Goal: Task Accomplishment & Management: Complete application form

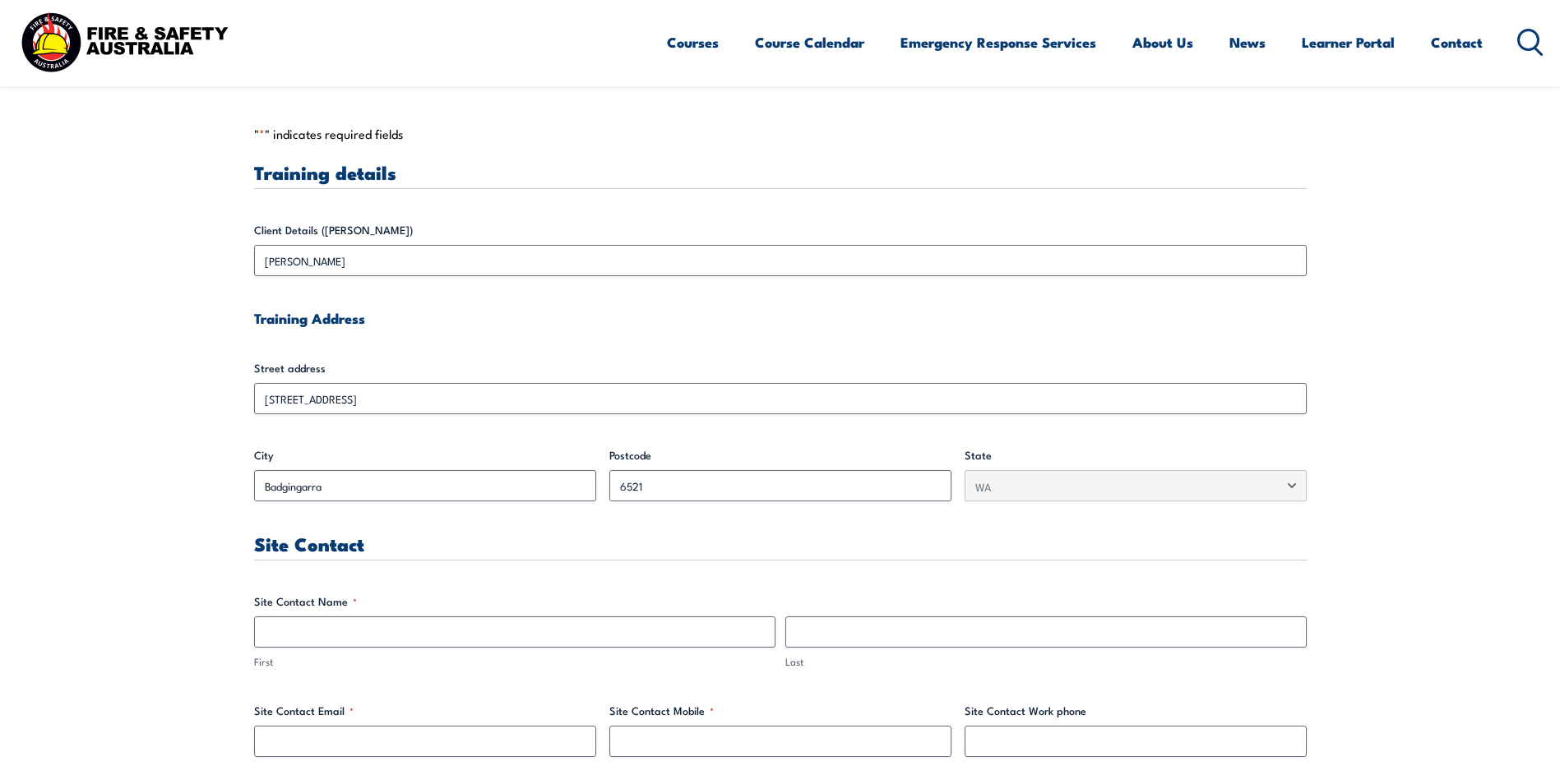
scroll to position [493, 0]
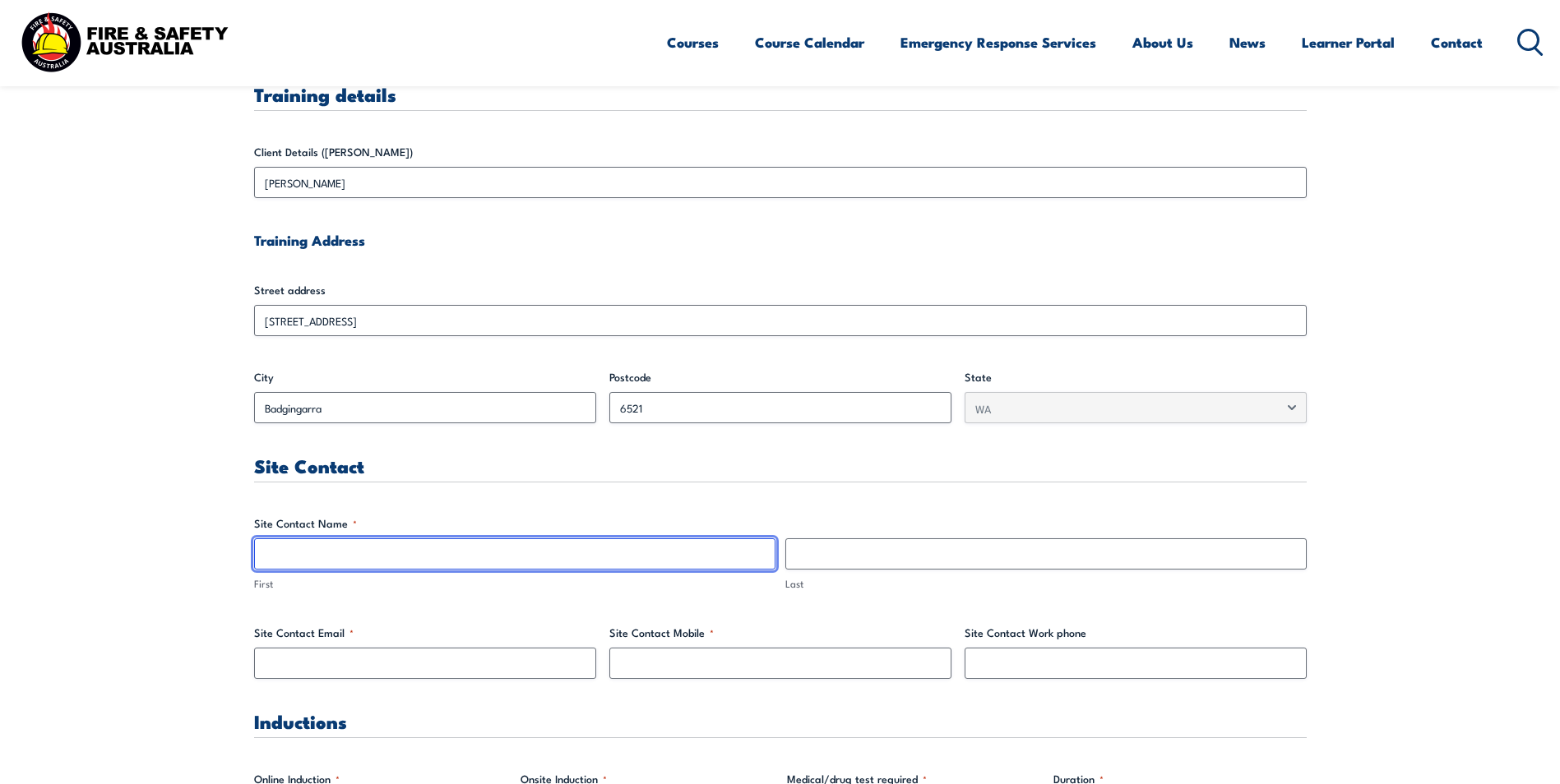
click at [410, 560] on input "First" at bounding box center [515, 554] width 521 height 32
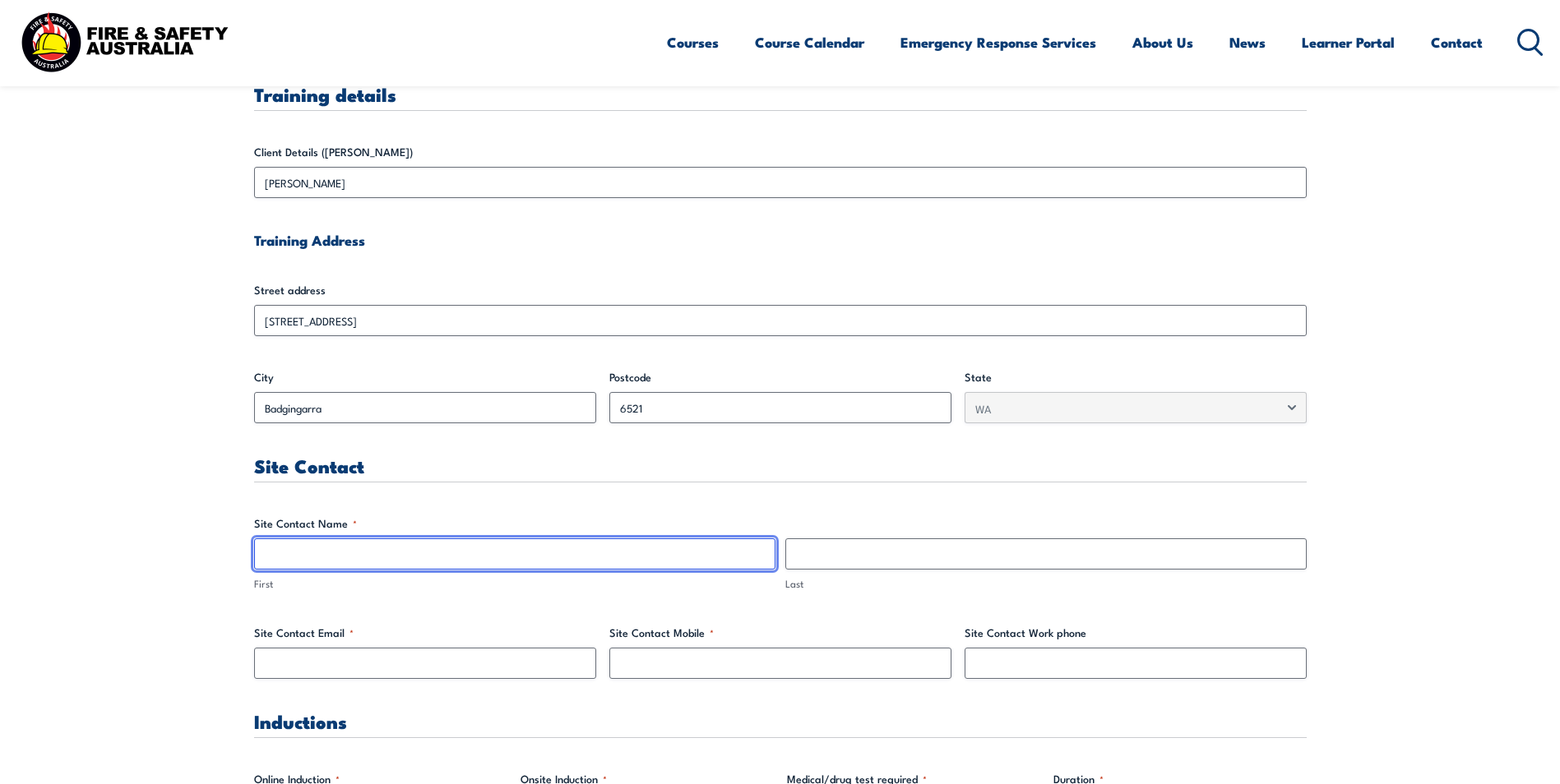
click at [368, 555] on input "First" at bounding box center [515, 554] width 521 height 32
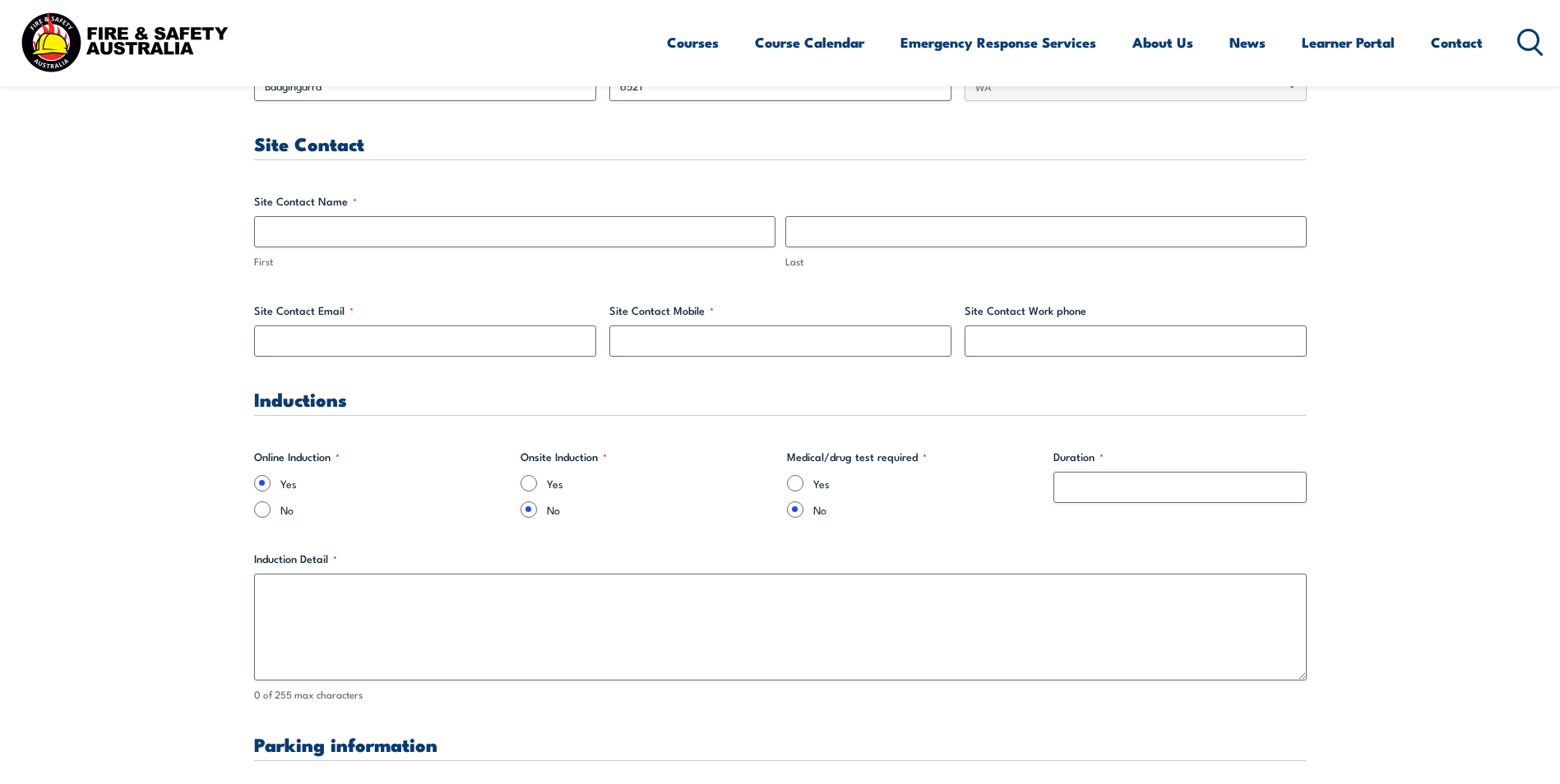
scroll to position [822, 0]
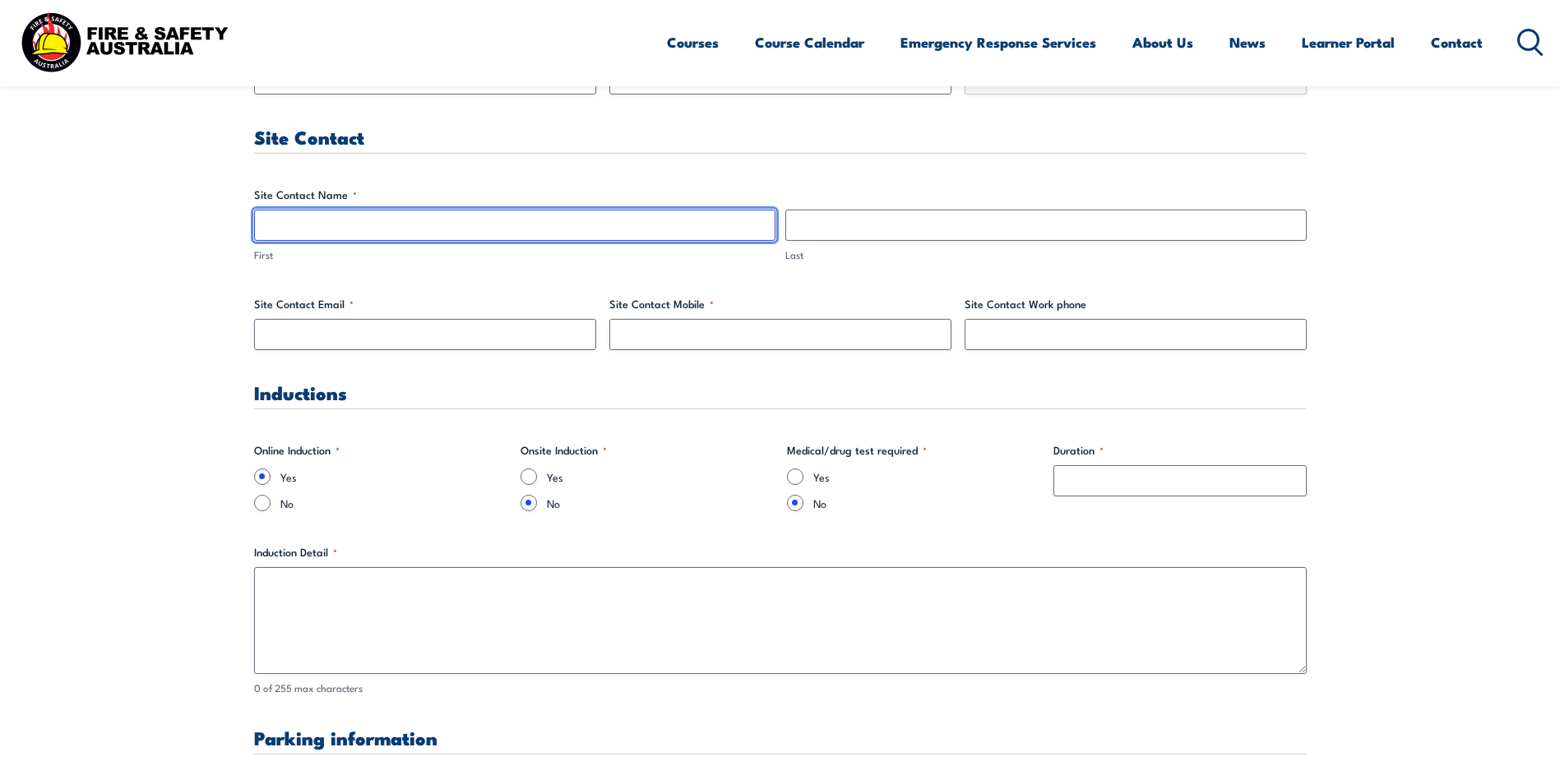
click at [305, 229] on input "First" at bounding box center [515, 225] width 521 height 32
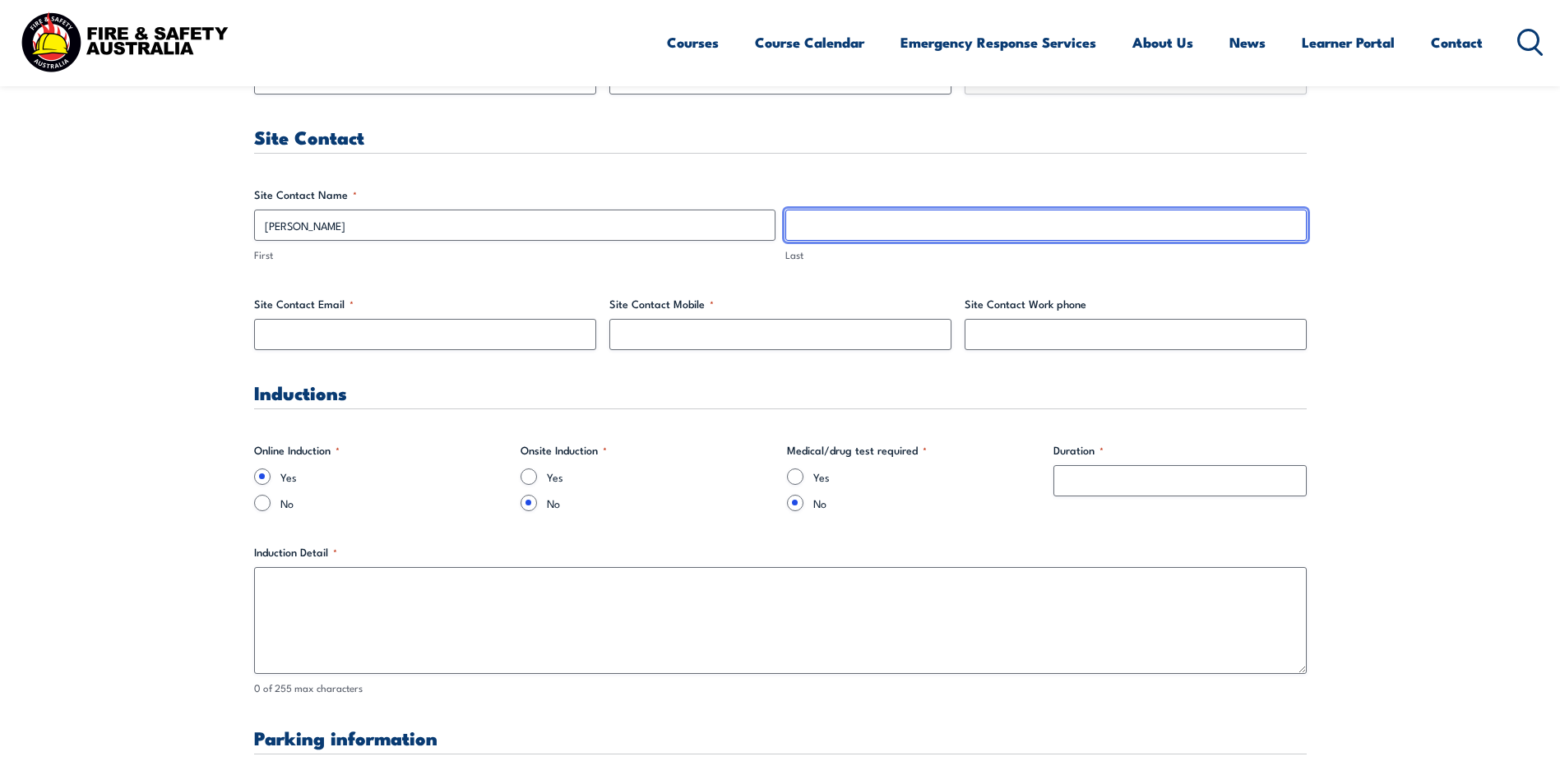
click at [815, 226] on input "Last" at bounding box center [1045, 225] width 521 height 32
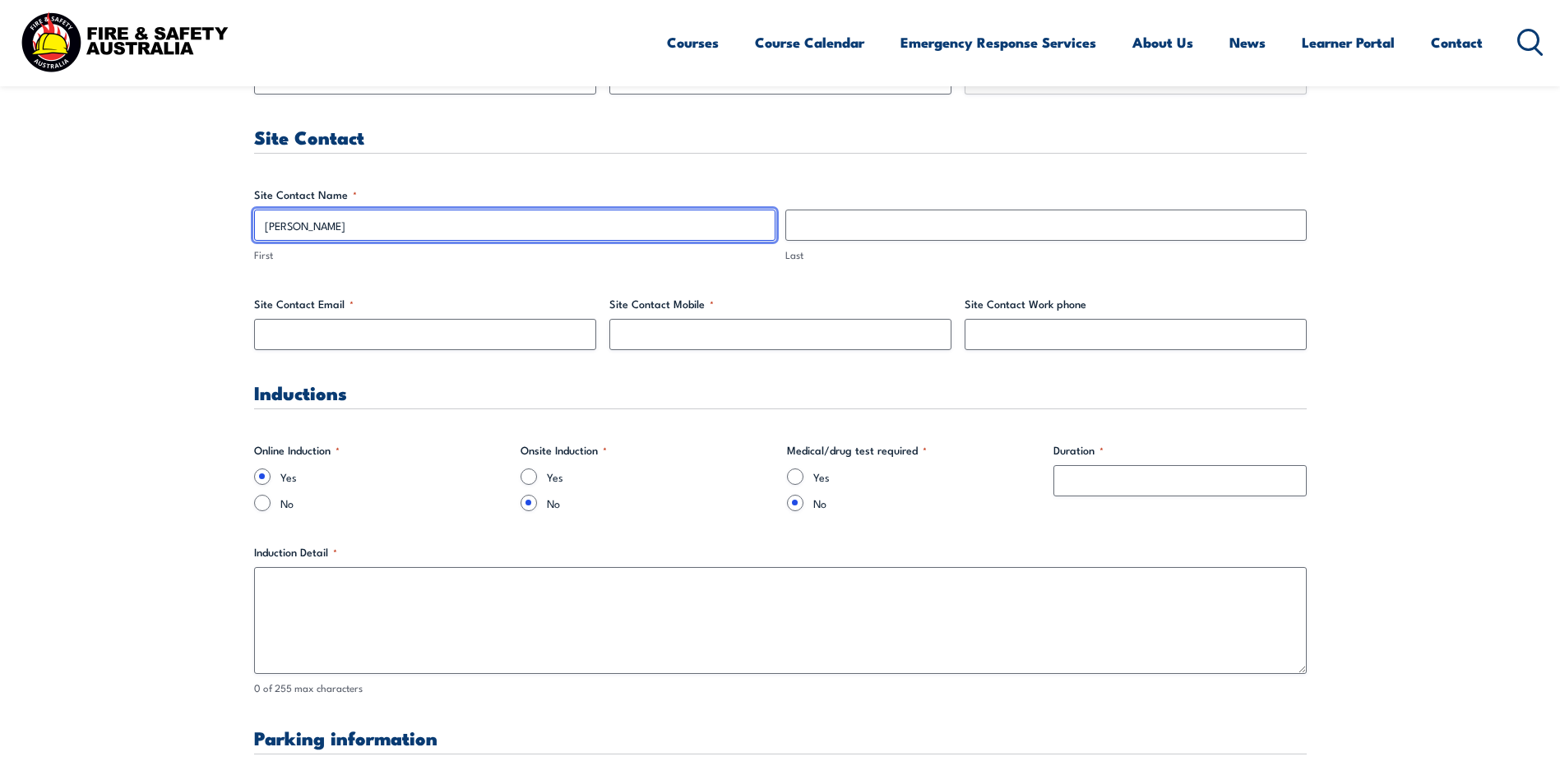
click at [389, 214] on input "[PERSON_NAME]" at bounding box center [515, 225] width 521 height 32
type input "[PERSON_NAME]"
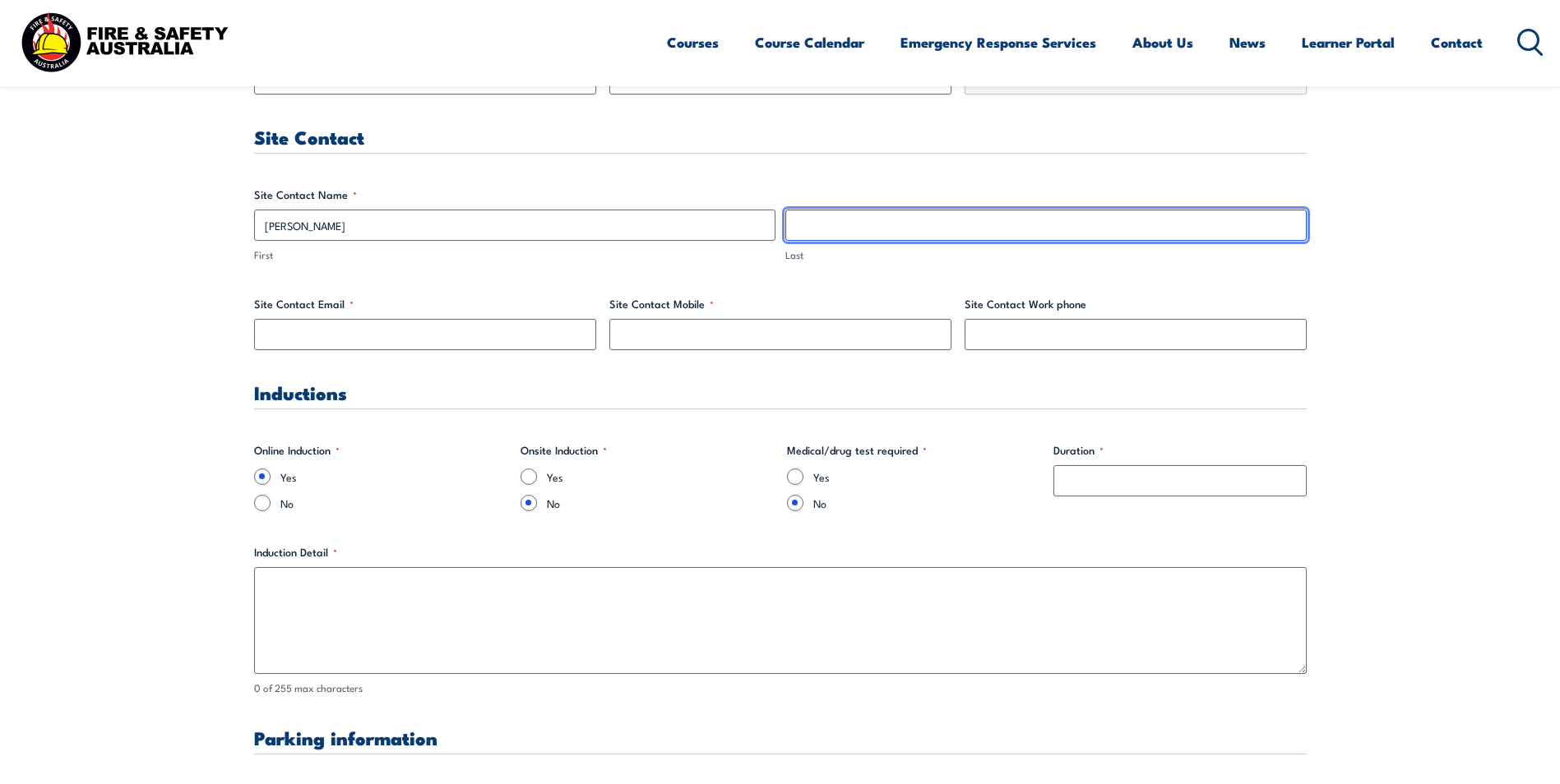
click at [805, 223] on input "Last" at bounding box center [1045, 225] width 521 height 32
type input "Good"
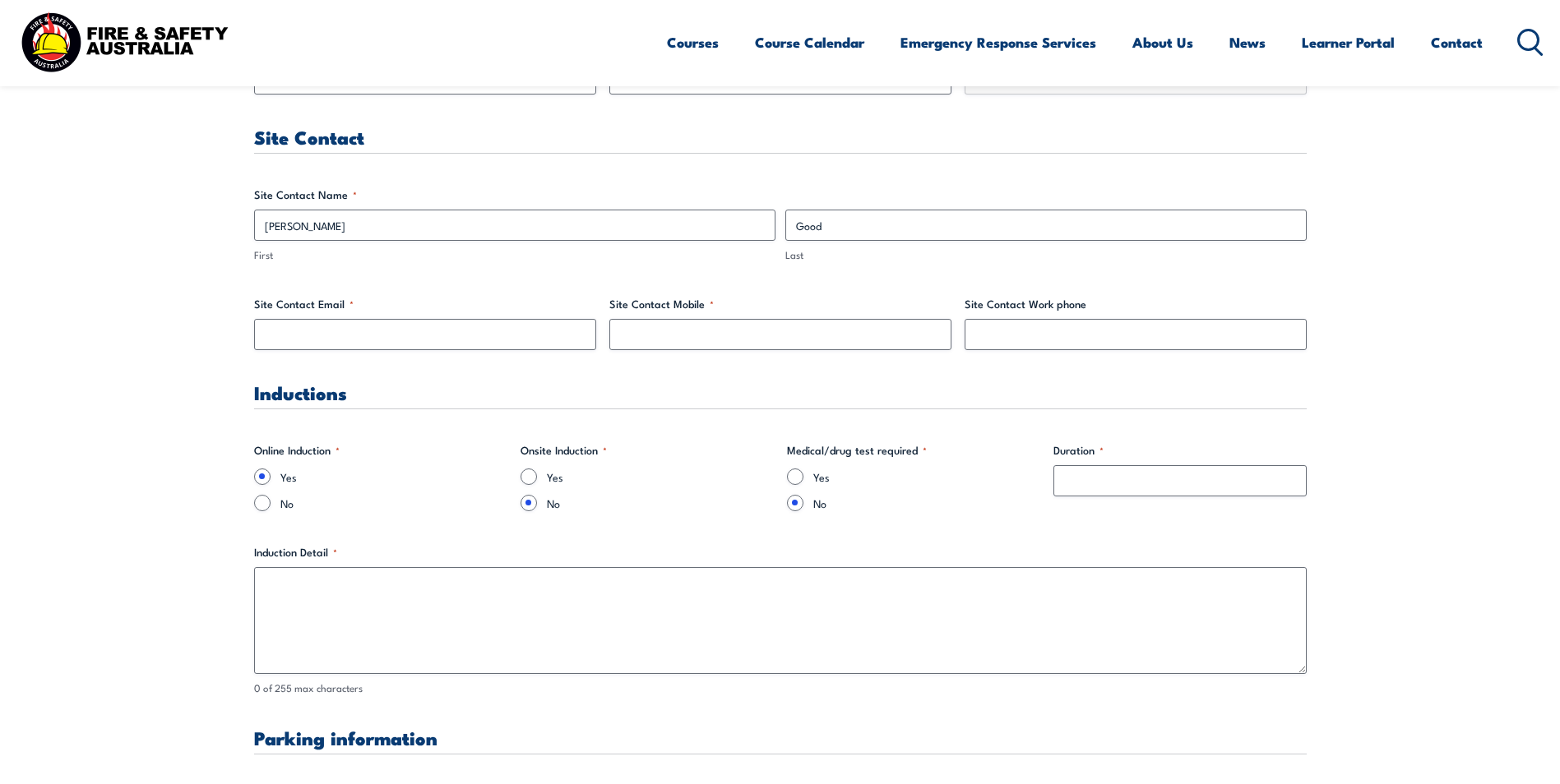
click at [364, 332] on input "Site Contact Email *" at bounding box center [425, 334] width 342 height 32
type input "[EMAIL_ADDRESS][DOMAIN_NAME]"
click at [659, 340] on input "Site Contact Mobile *" at bounding box center [780, 334] width 342 height 32
type input "0475395382"
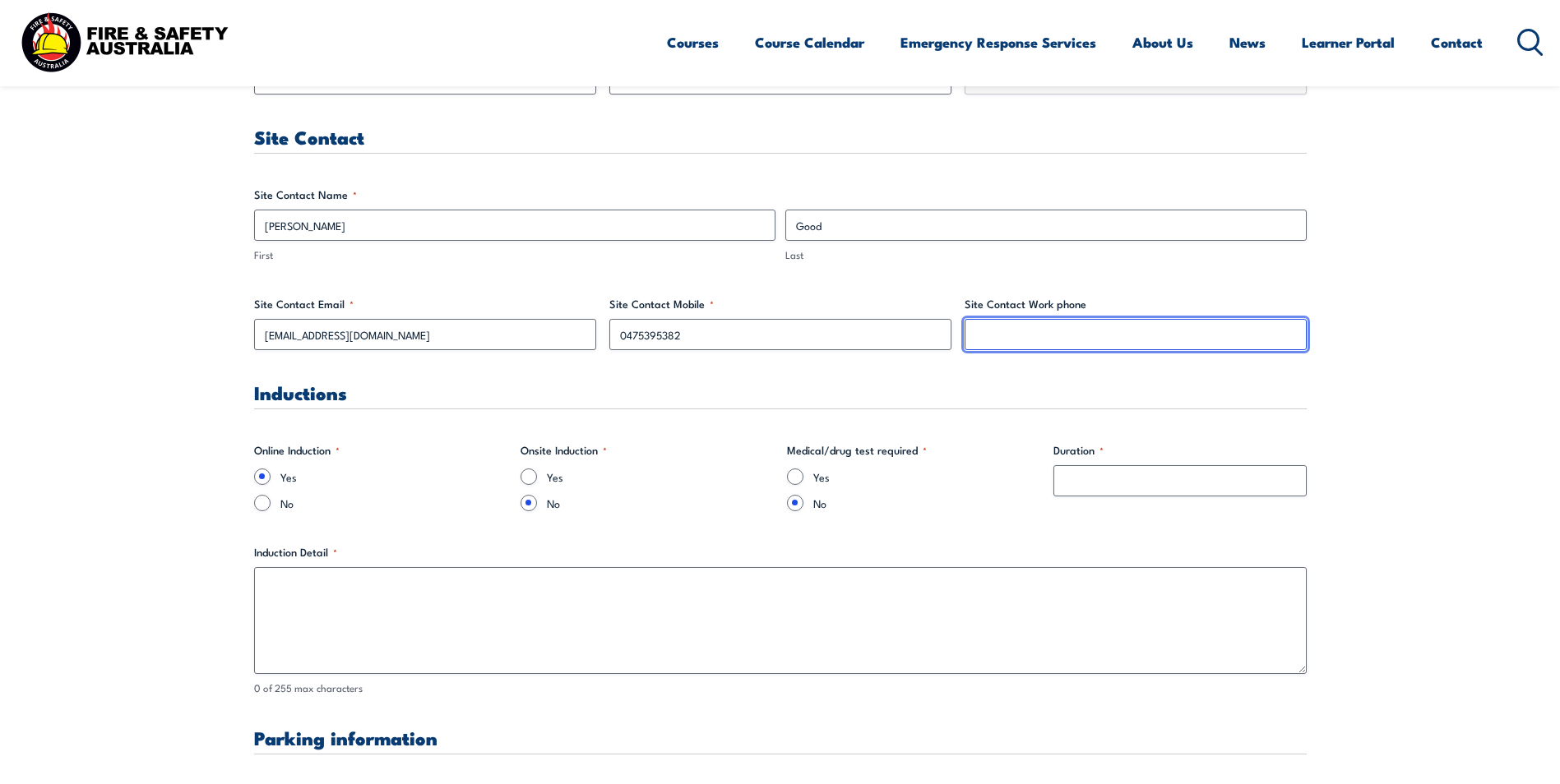
click at [1001, 325] on input "Site Contact Work phone" at bounding box center [1135, 334] width 342 height 32
type input "0475395382"
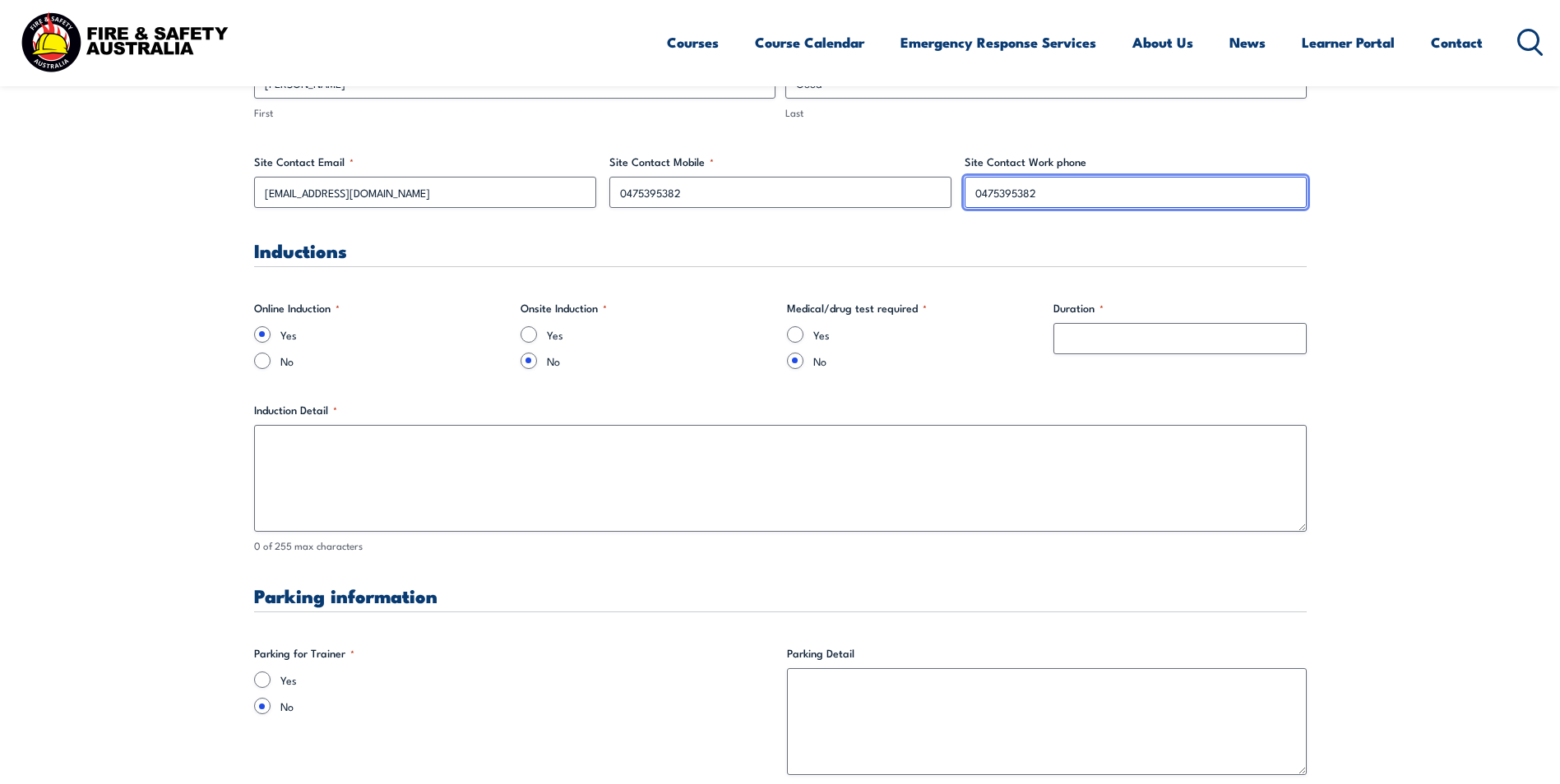
scroll to position [986, 0]
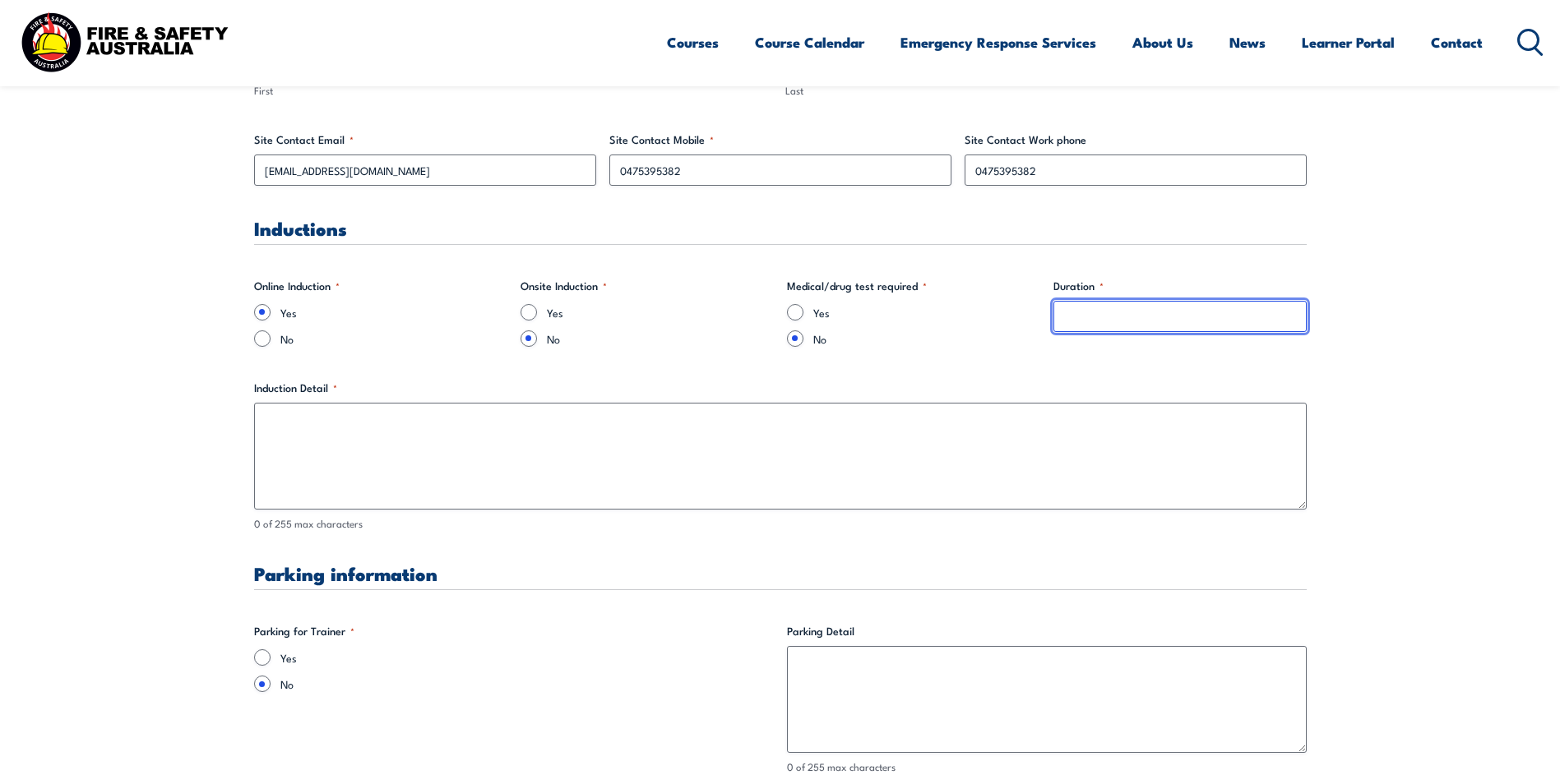
click at [1074, 317] on input "Duration *" at bounding box center [1179, 317] width 253 height 32
type input "1 hour"
drag, startPoint x: 667, startPoint y: 726, endPoint x: 688, endPoint y: 711, distance: 25.8
click at [667, 726] on fieldset "Parking for Trainer * Yes No" at bounding box center [514, 699] width 520 height 152
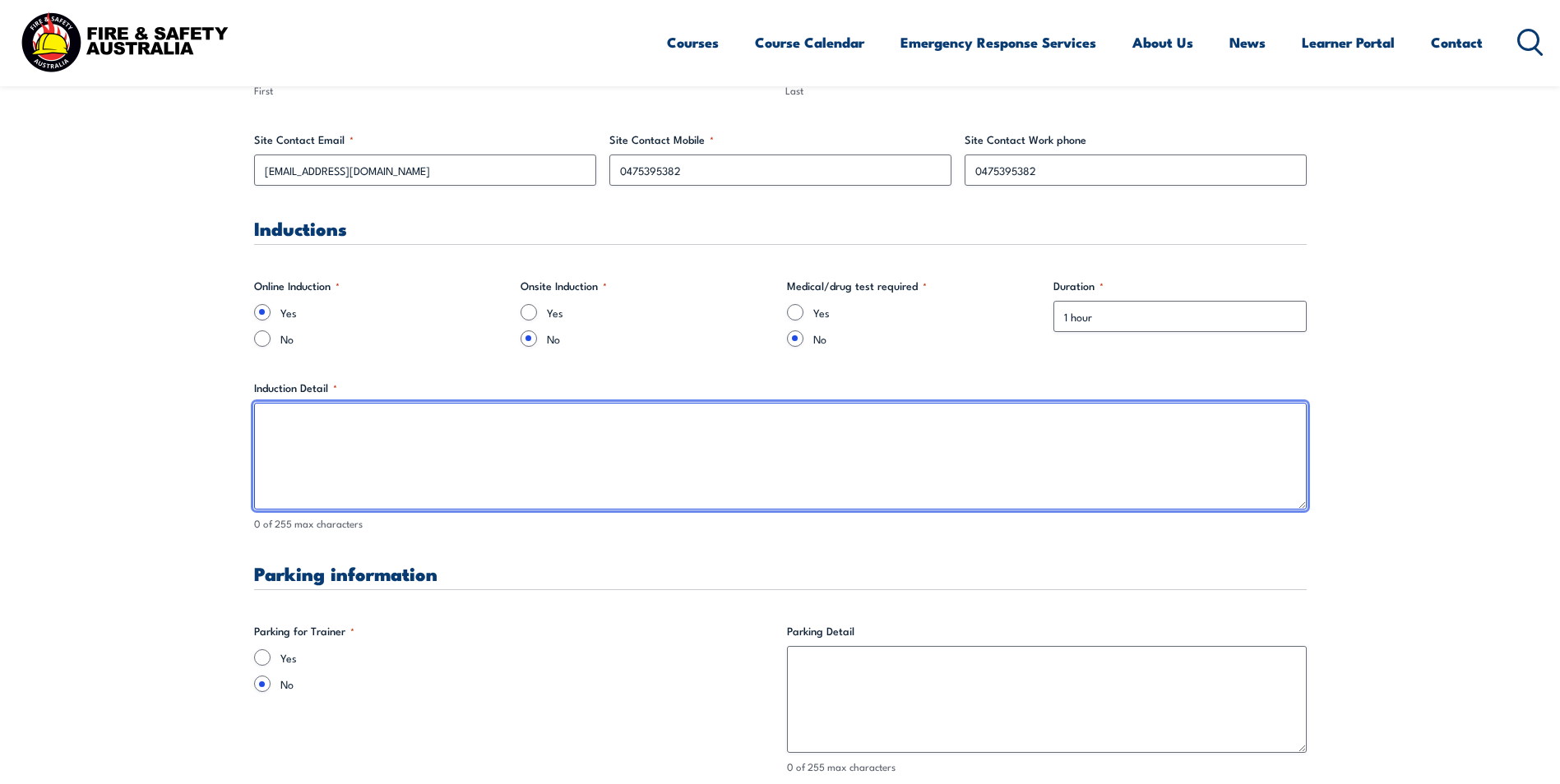
click at [378, 421] on textarea "Induction Detail *" at bounding box center [780, 456] width 1052 height 107
paste textarea "1. Go to Vestas Wind Technology Australia Training Platform ([DOMAIN_NAME]) 2. …"
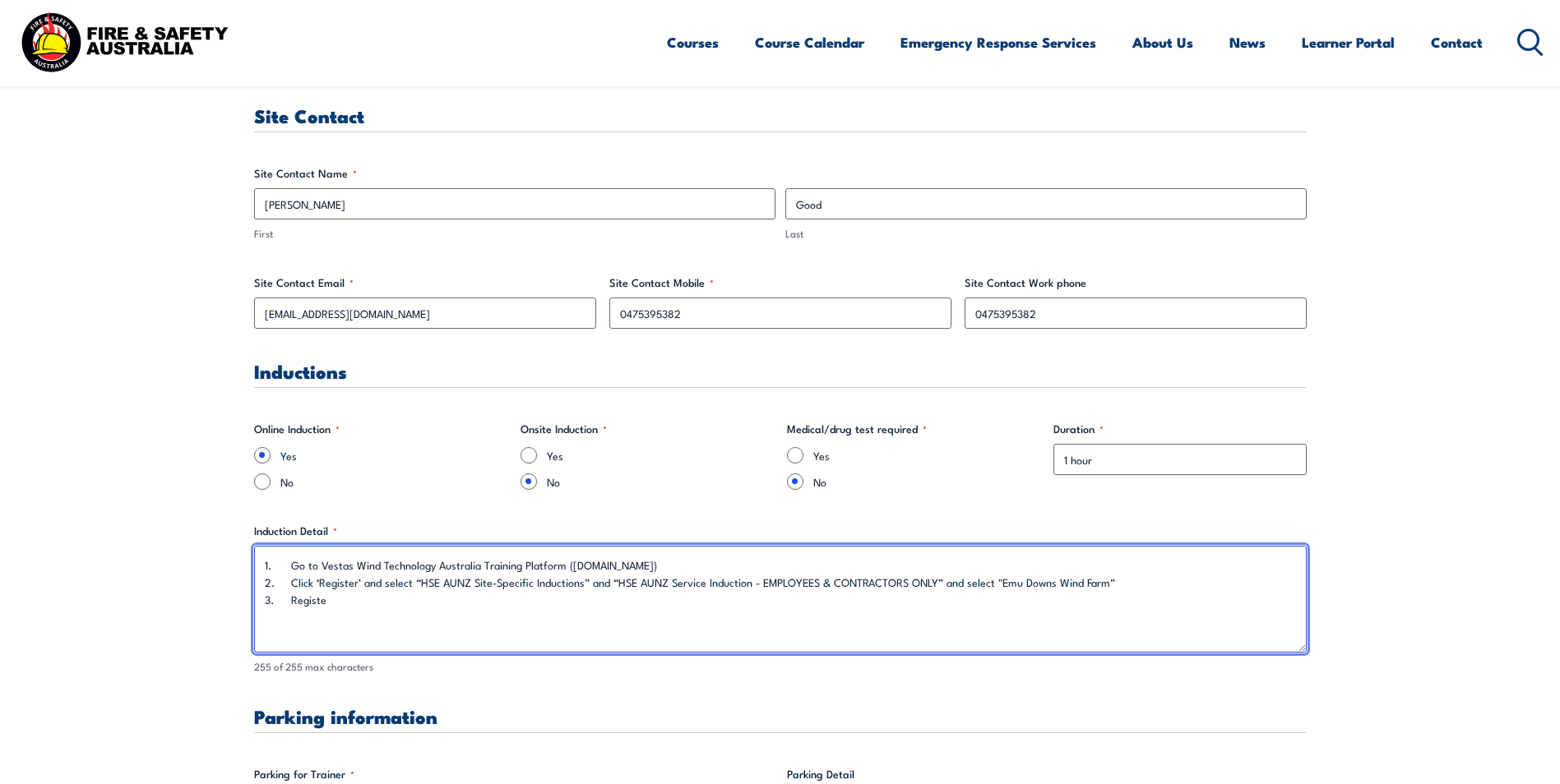
scroll to position [904, 0]
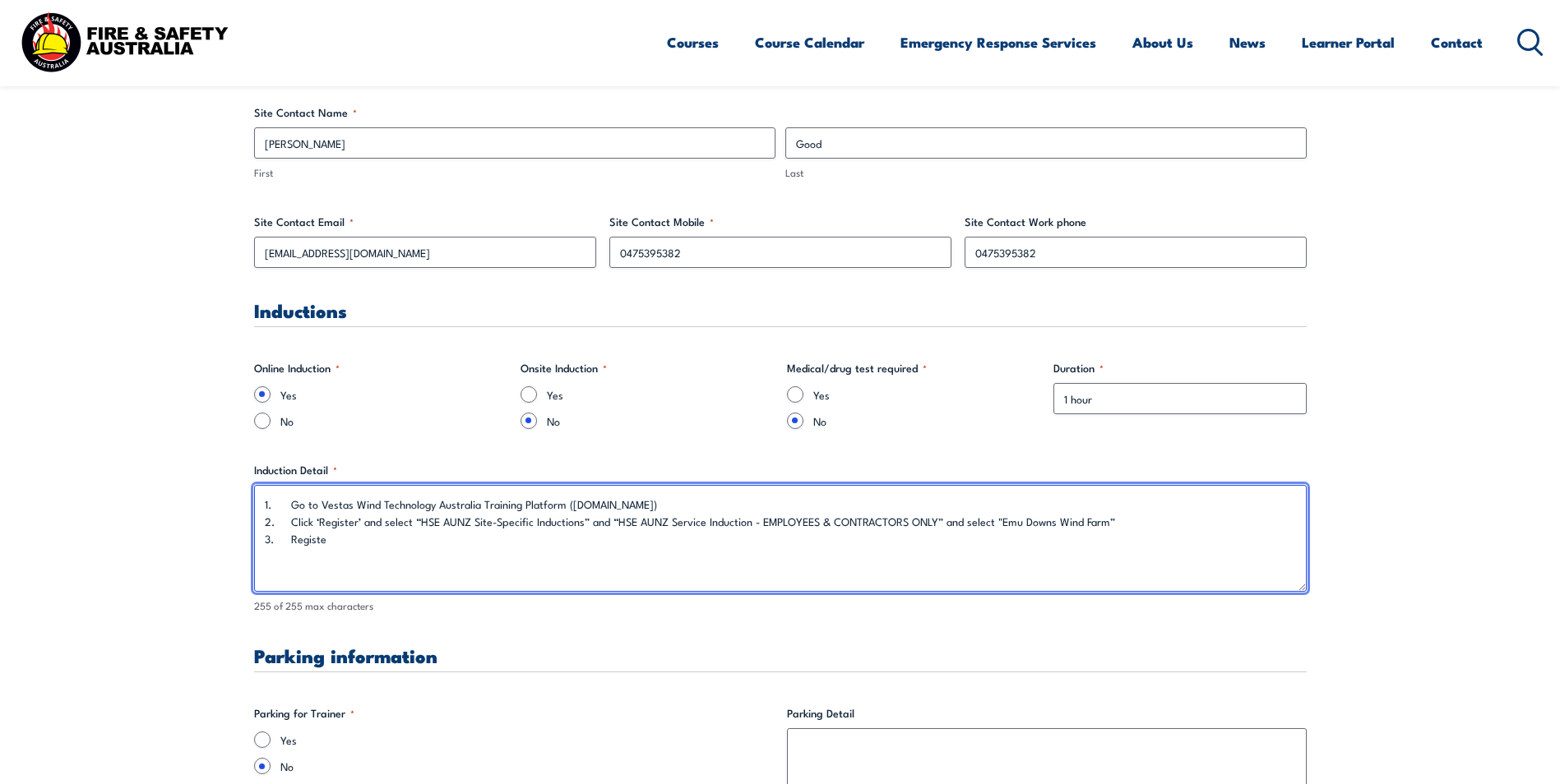
click at [398, 530] on textarea "1. Go to Vestas Wind Technology Australia Training Platform ([DOMAIN_NAME]) 2. …" at bounding box center [780, 537] width 1052 height 107
type textarea "1. Go to Vestas Wind Technology Australia Training Platform ([DOMAIN_NAME]) 2. …"
drag, startPoint x: 345, startPoint y: 552, endPoint x: 265, endPoint y: 509, distance: 90.8
click at [265, 509] on textarea "1. Go to Vestas Wind Technology Australia Training Platform ([DOMAIN_NAME]) 2. …" at bounding box center [780, 537] width 1052 height 107
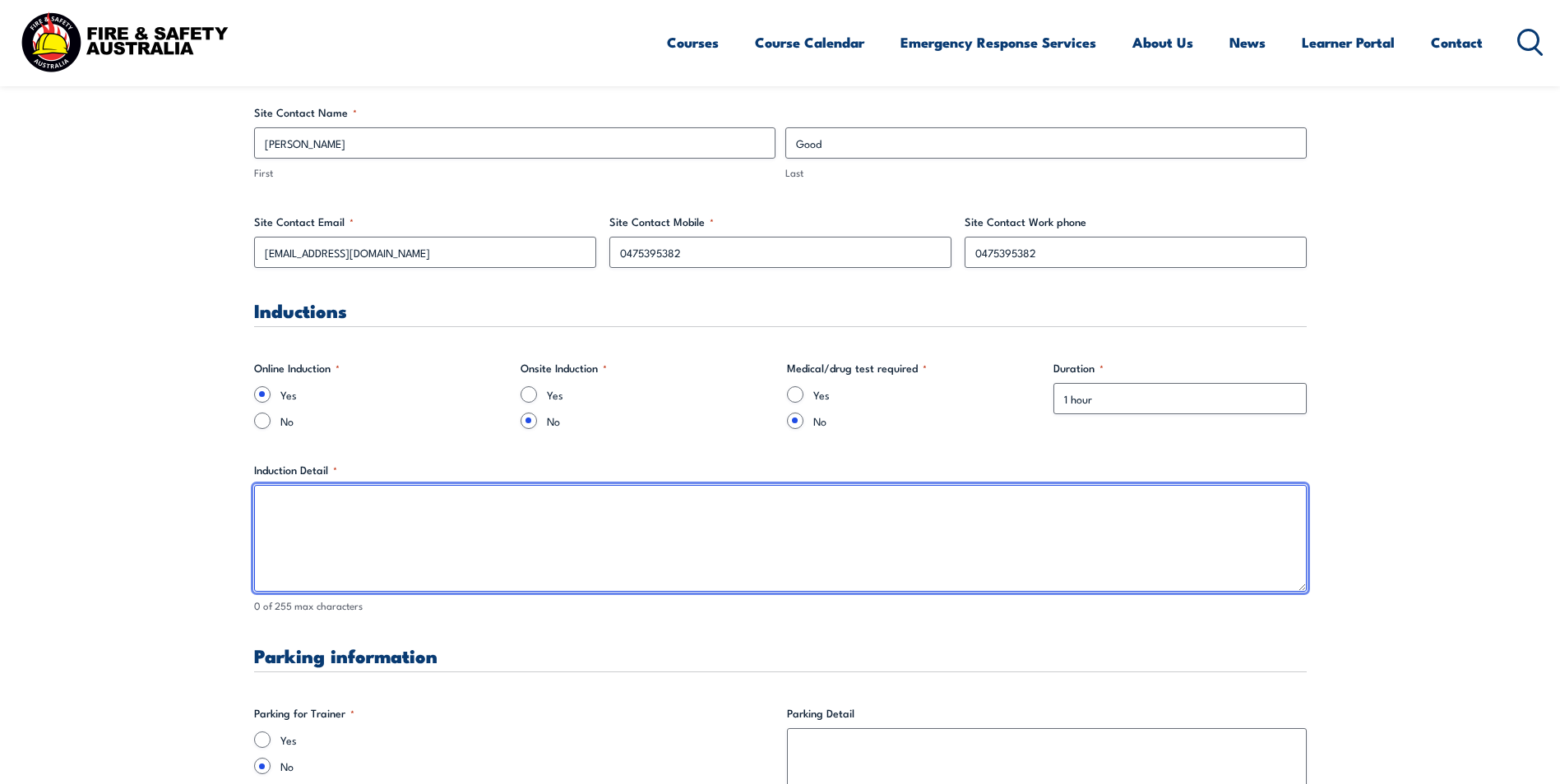
paste textarea "1. Go to Vestas Wind Technology Australia Training Platform ([DOMAIN_NAME]) 2. …"
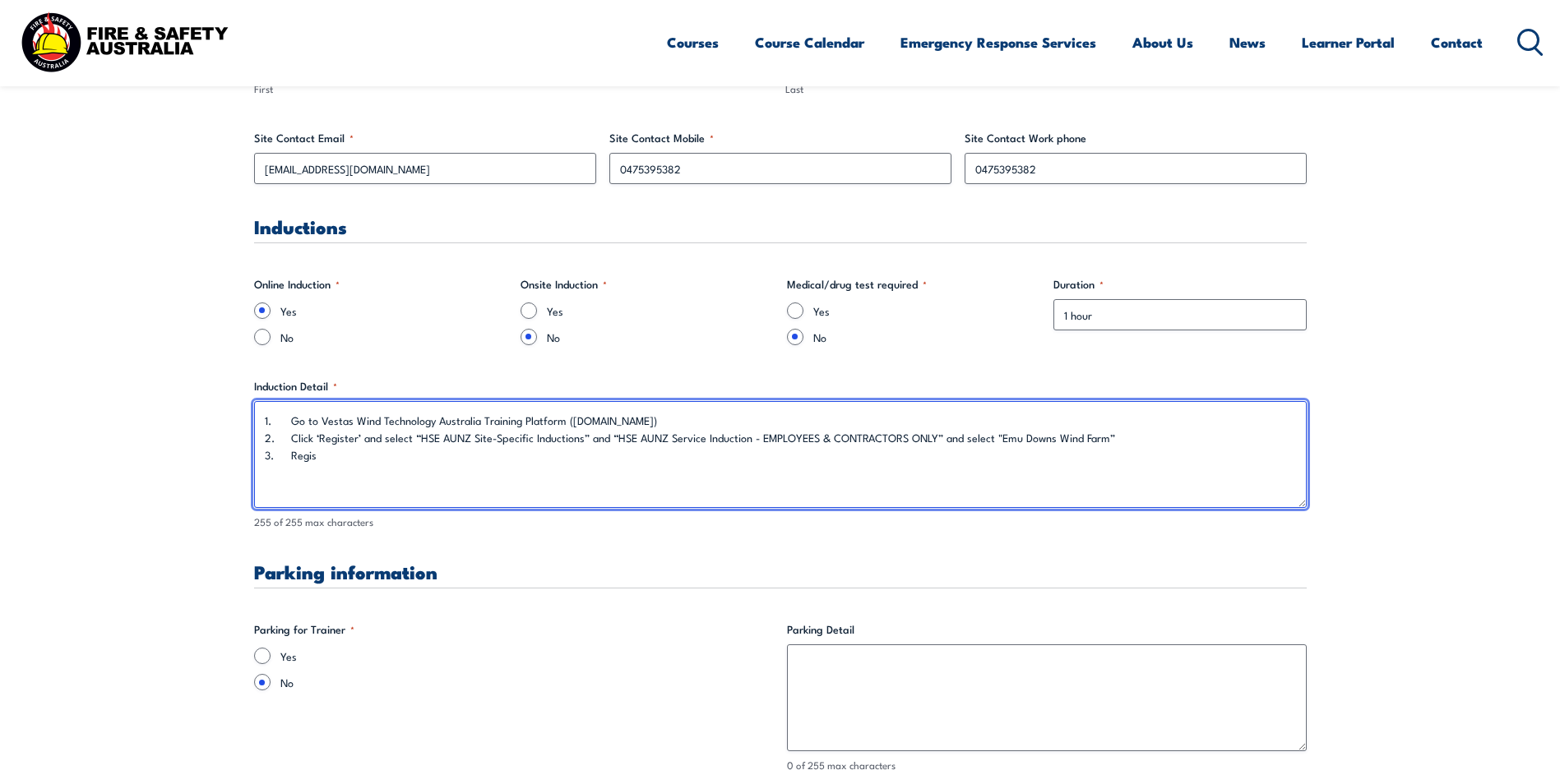
scroll to position [986, 0]
click at [388, 479] on textarea "1. Go to Vestas Wind Technology Australia Training Platform ([DOMAIN_NAME]) 2. …" at bounding box center [780, 456] width 1052 height 107
paste textarea "htt"
type textarea "1. Go to Vestas Wind Technology Australia Training Platform ([DOMAIN_NAME]) 2. …"
drag, startPoint x: 319, startPoint y: 479, endPoint x: 254, endPoint y: 438, distance: 76.9
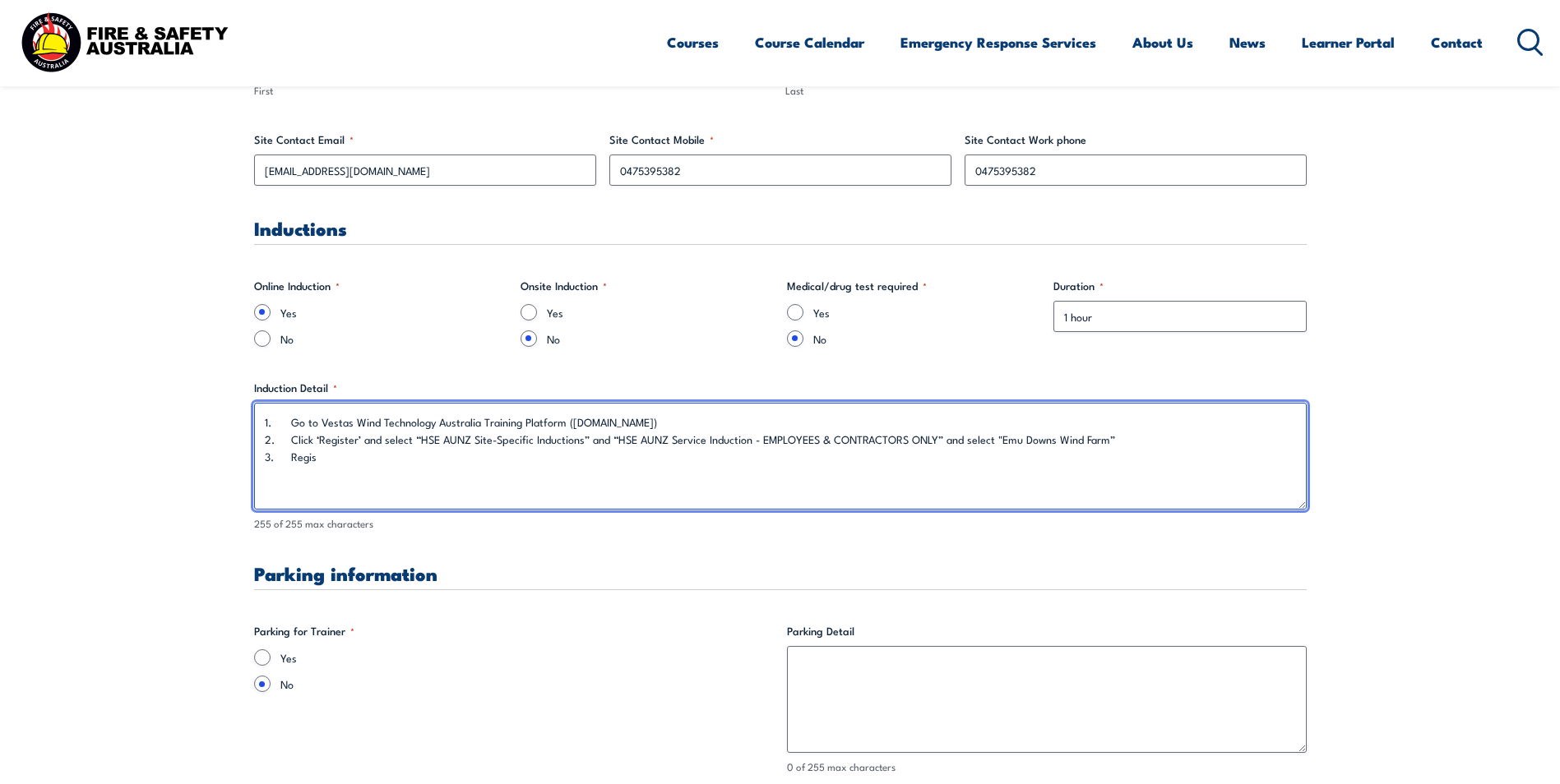
click at [254, 438] on textarea "1. Go to Vestas Wind Technology Australia Training Platform ([DOMAIN_NAME]) 2. …" at bounding box center [780, 456] width 1052 height 107
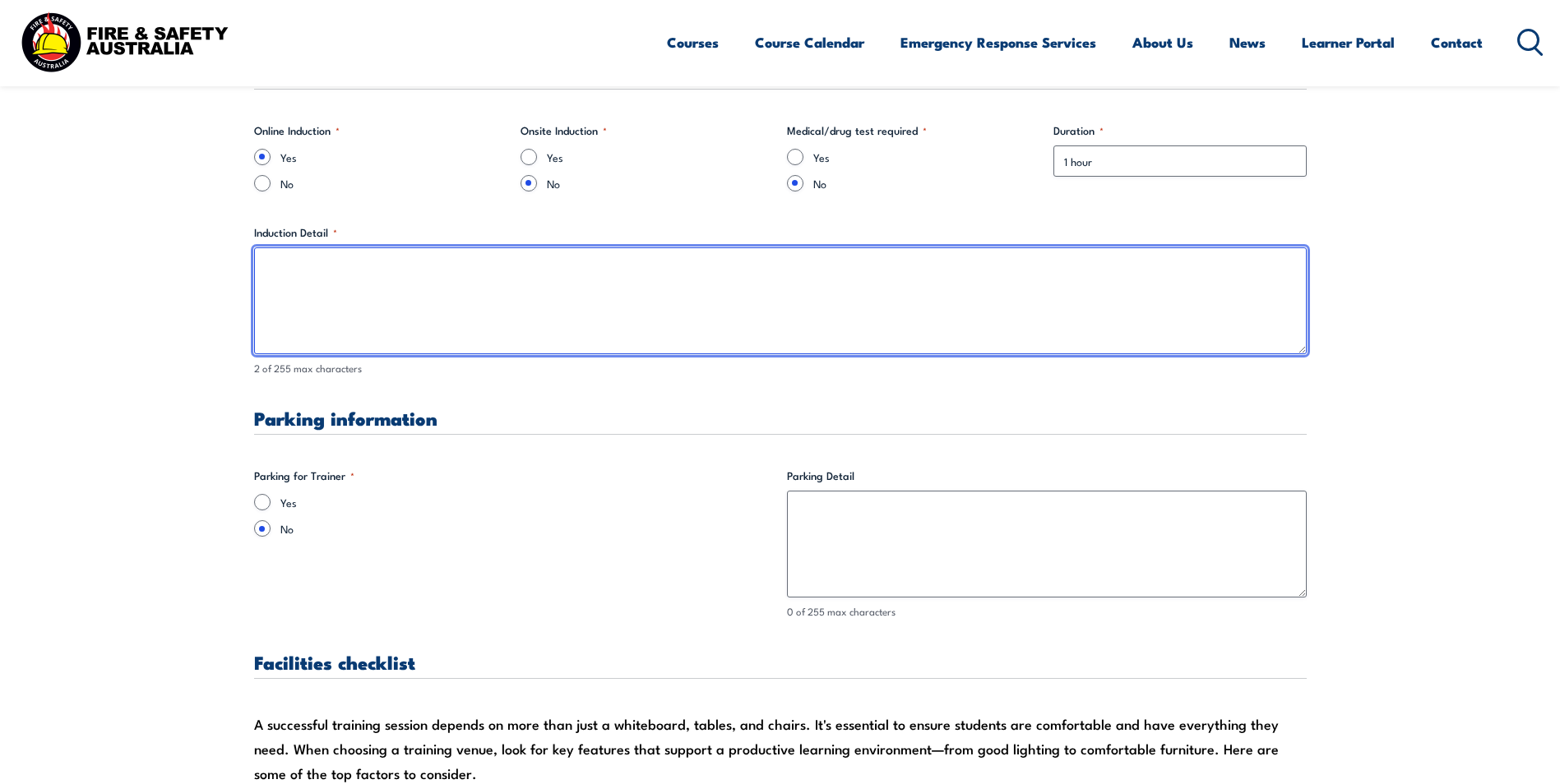
scroll to position [1151, 0]
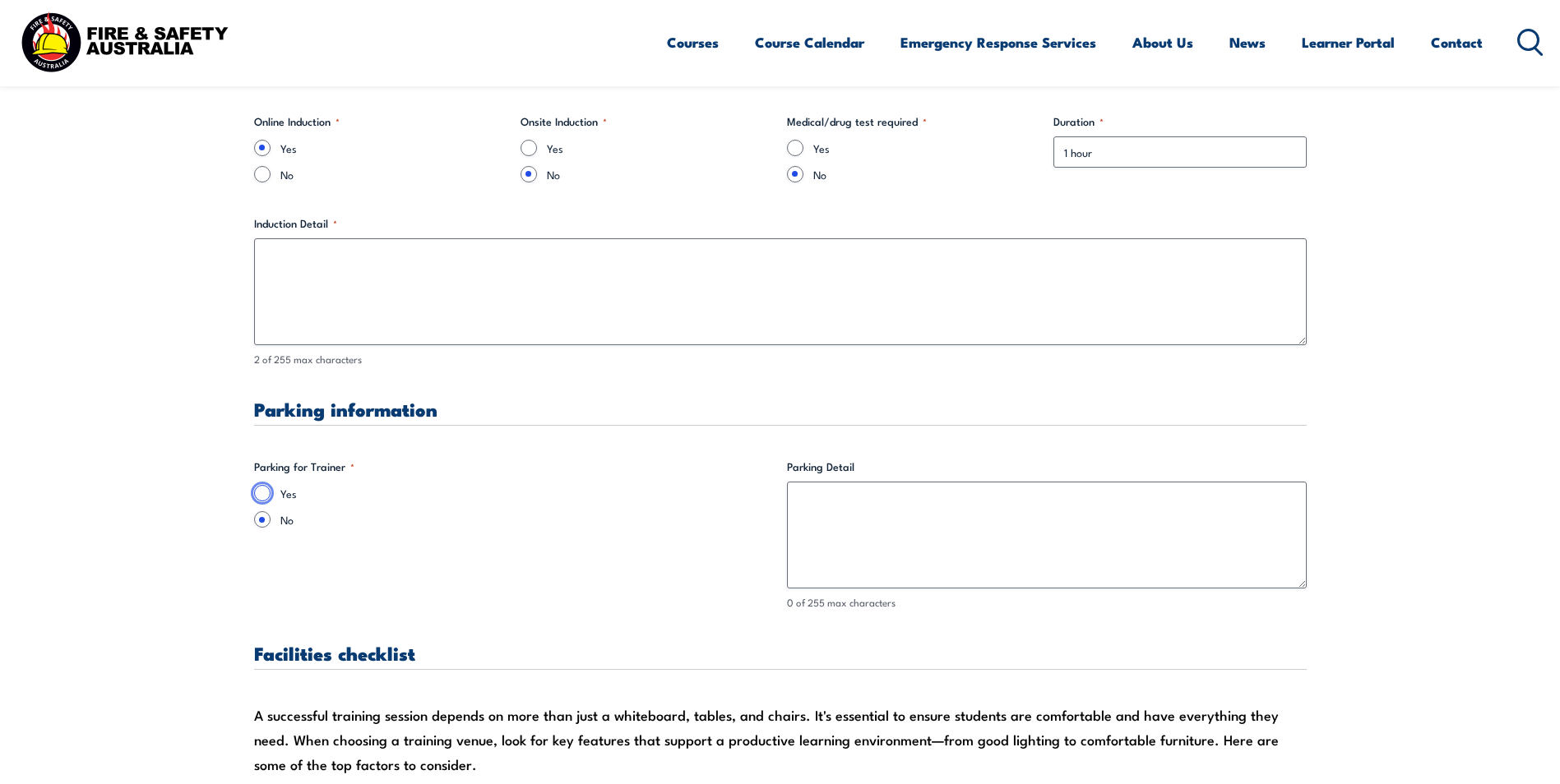
click at [265, 496] on input "Yes" at bounding box center [262, 492] width 16 height 16
radio input "true"
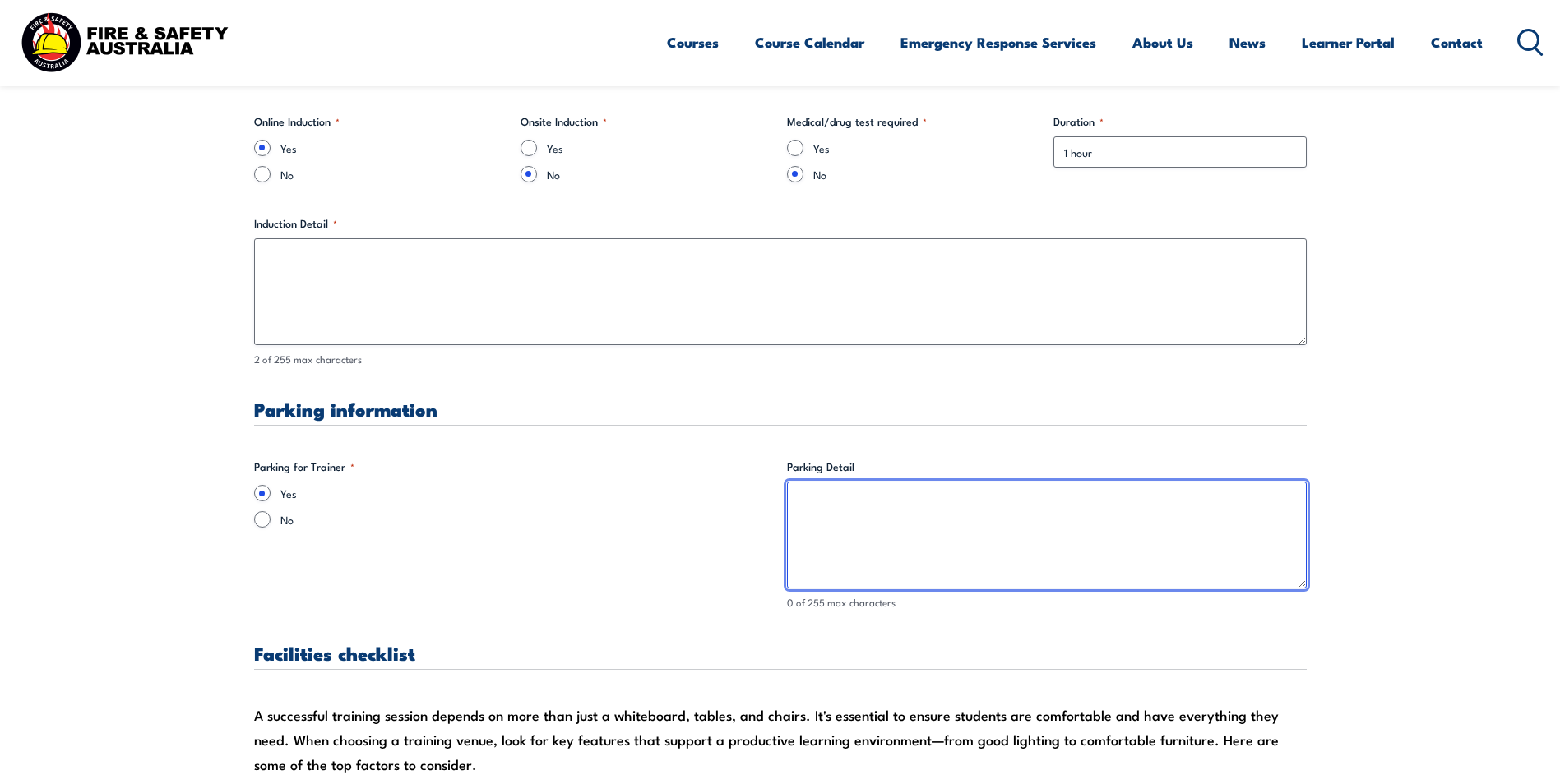
click at [806, 491] on textarea "Parking Detail" at bounding box center [1046, 535] width 520 height 107
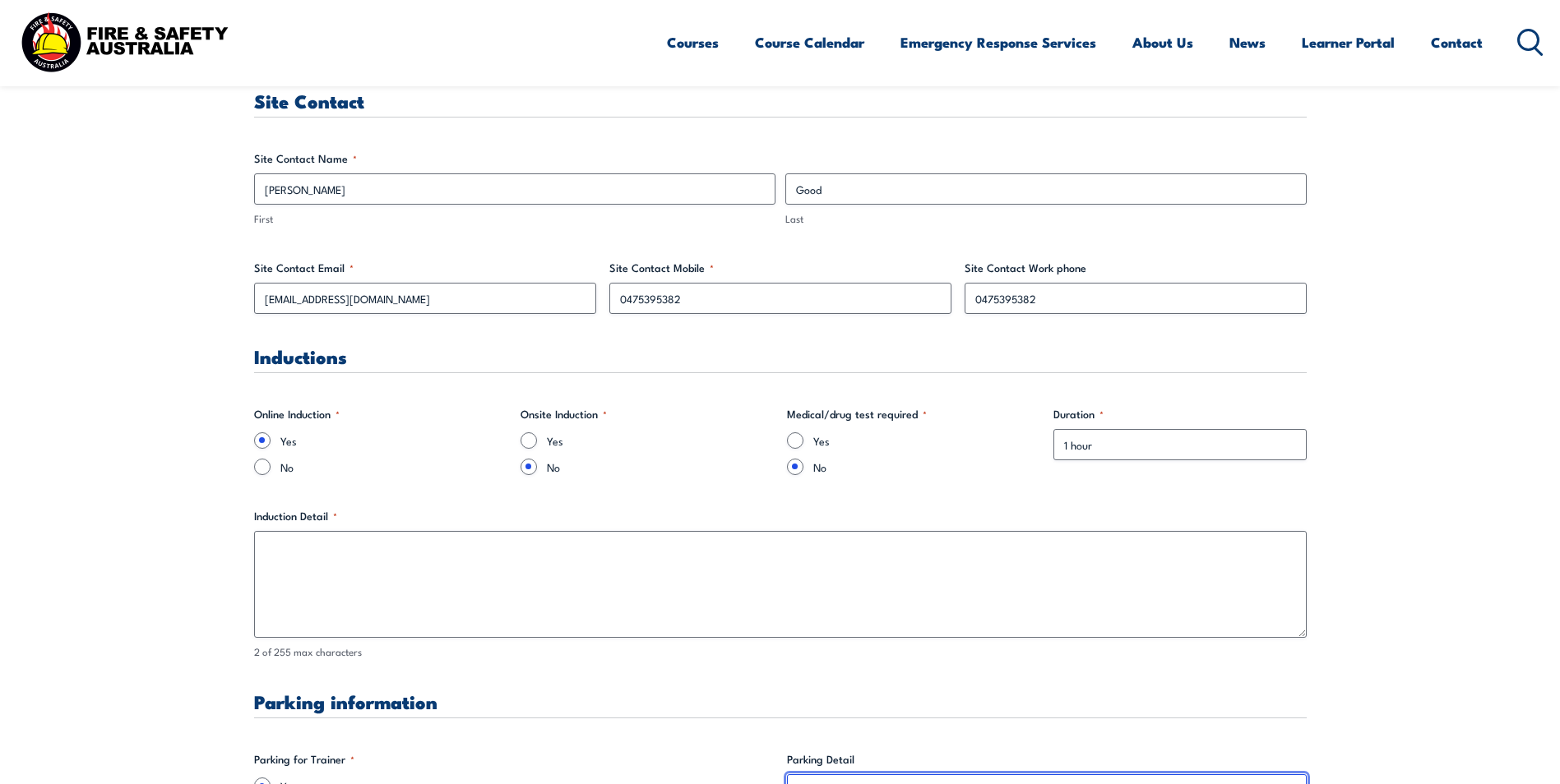
scroll to position [904, 0]
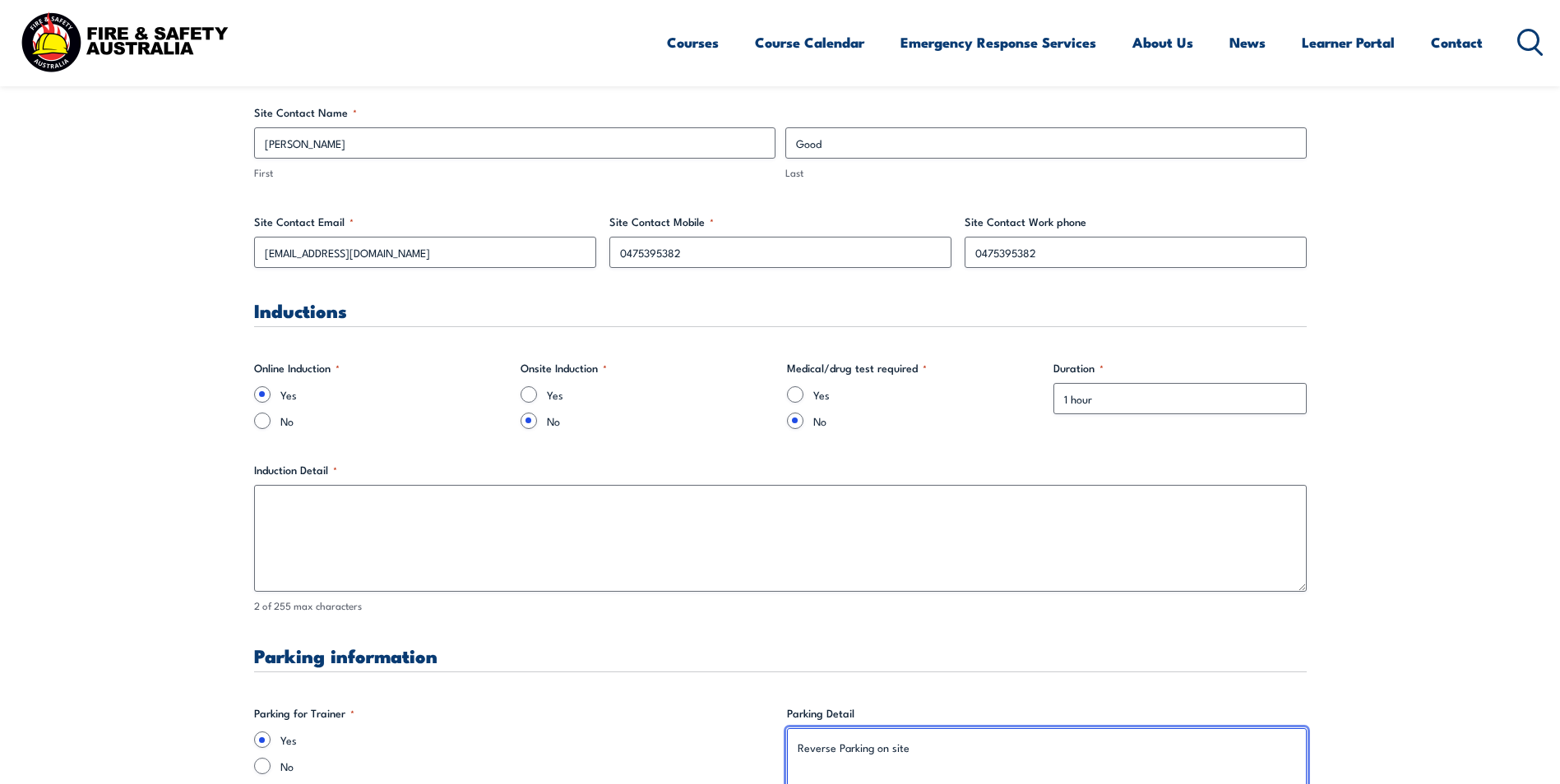
type textarea "Reverse Parking on site"
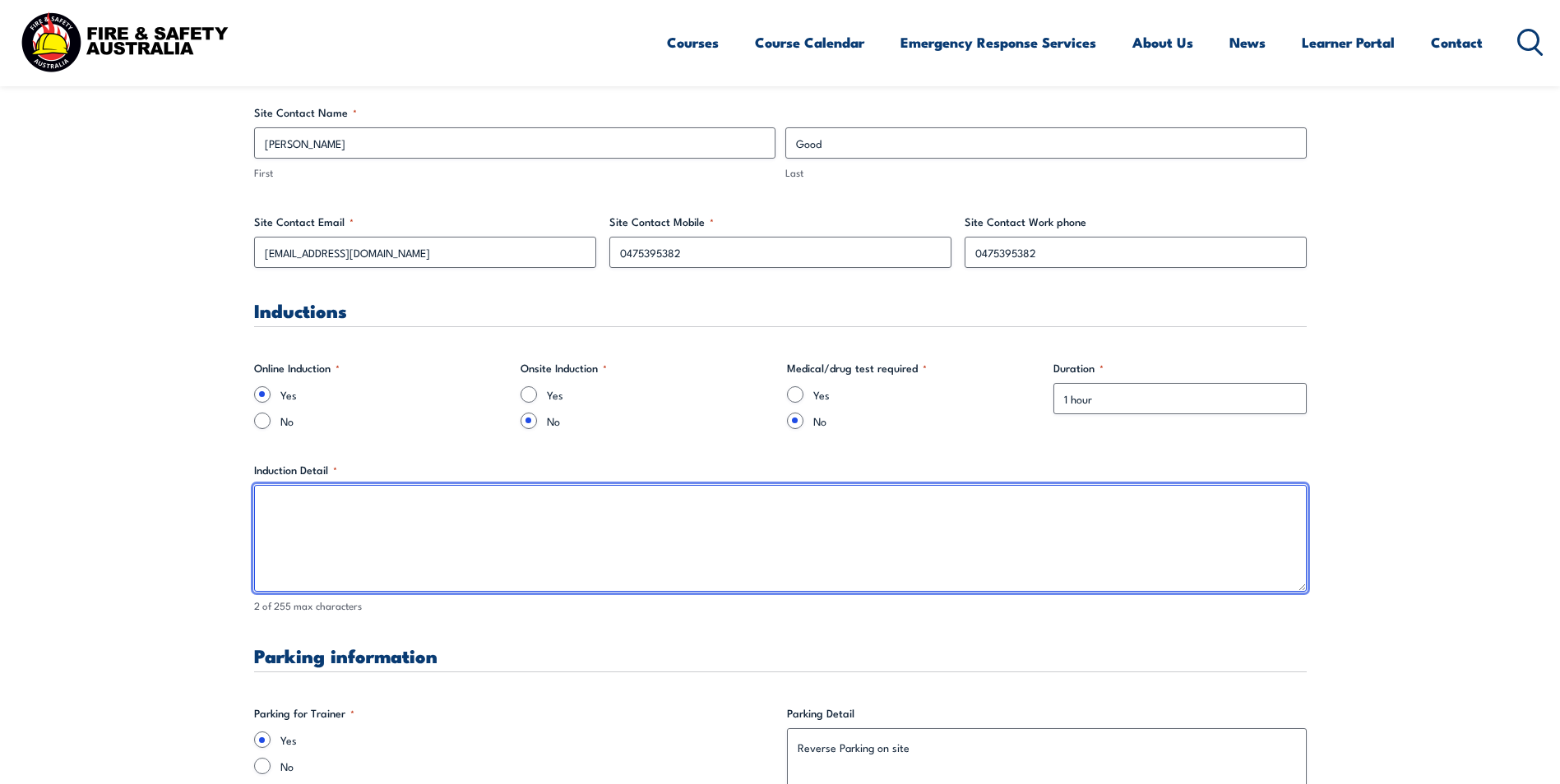
click at [292, 500] on textarea "Induction Detail *" at bounding box center [780, 537] width 1052 height 107
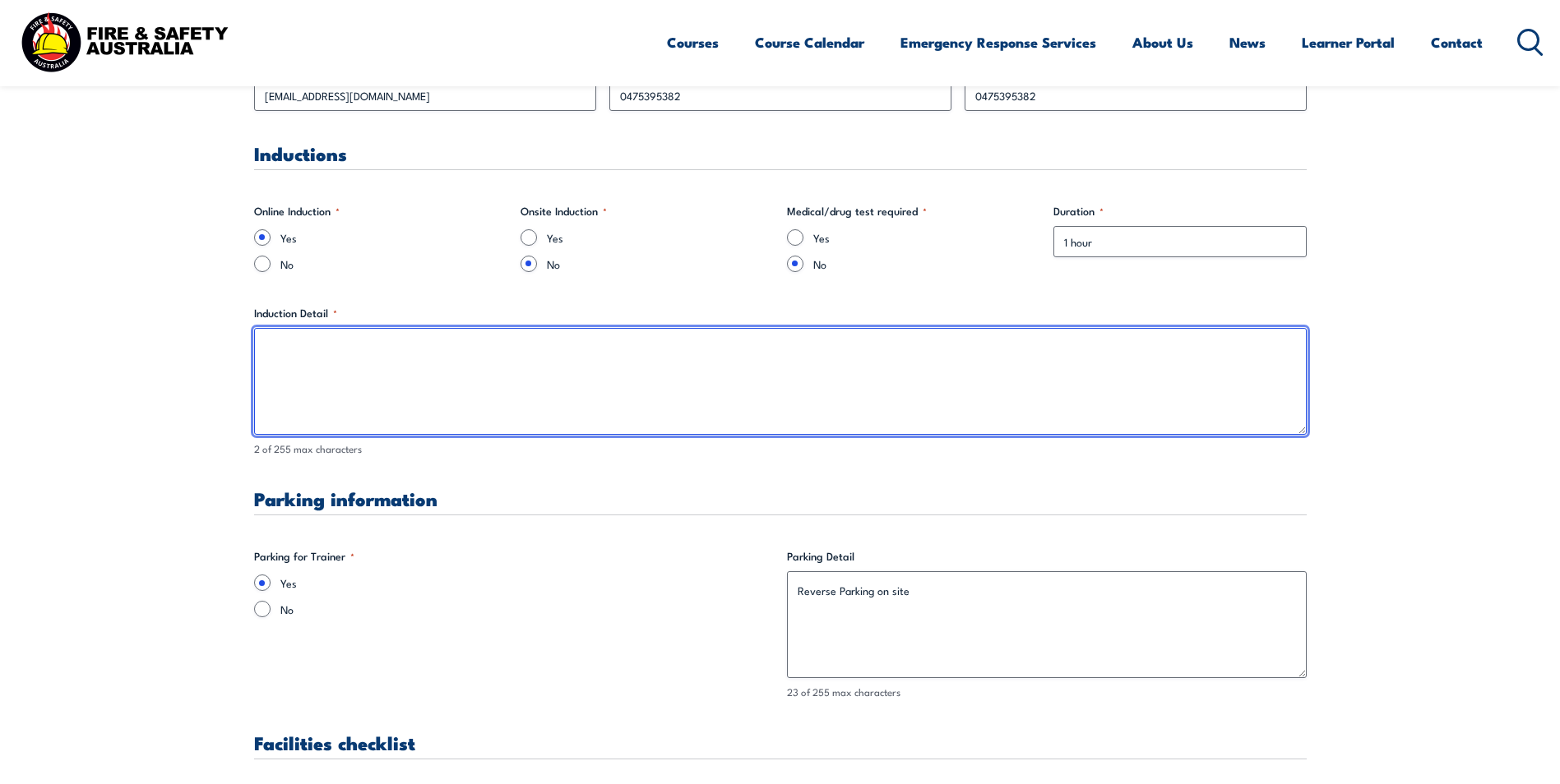
scroll to position [1069, 0]
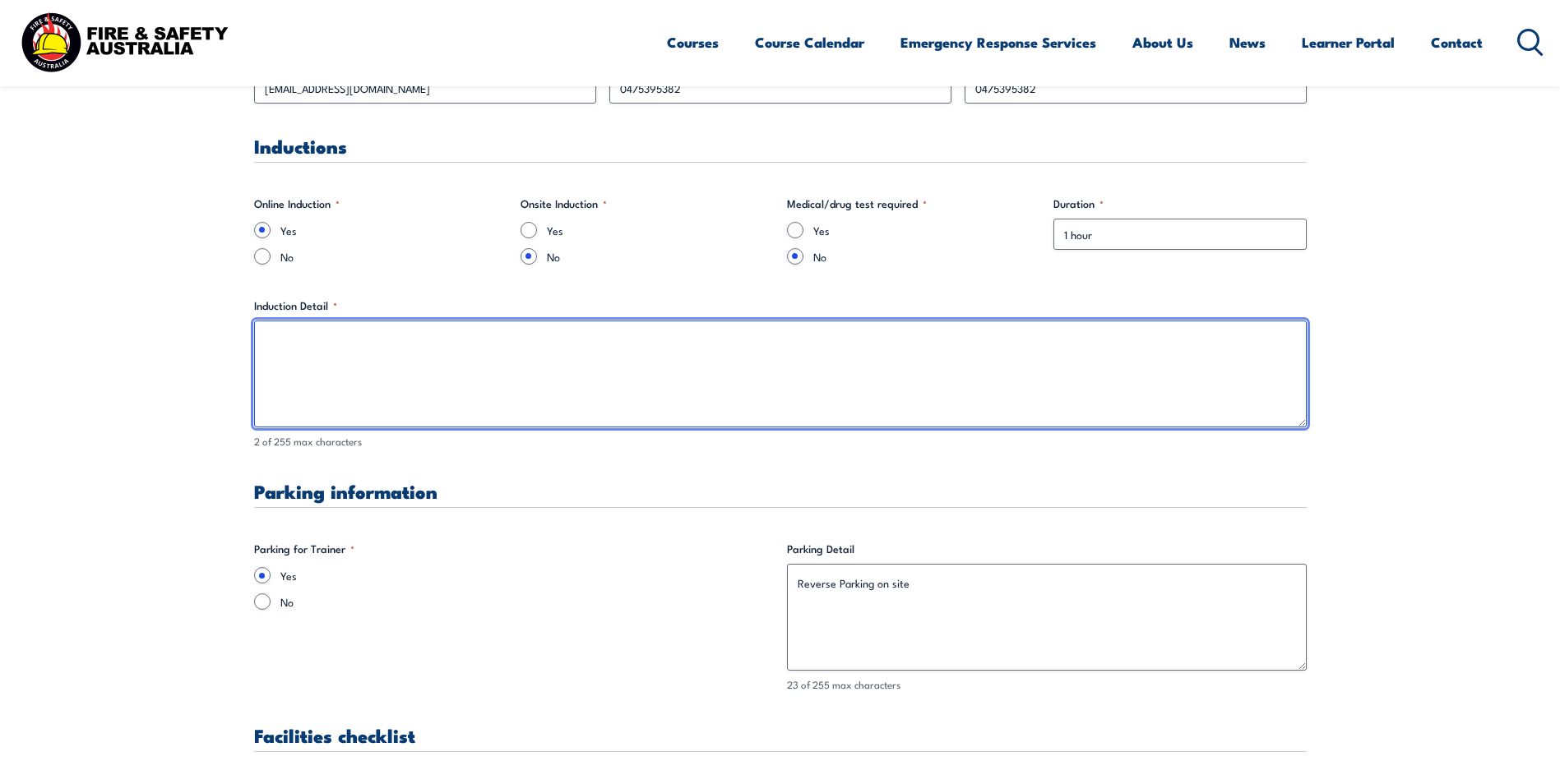
click at [291, 333] on textarea "Induction Detail *" at bounding box center [780, 374] width 1052 height 107
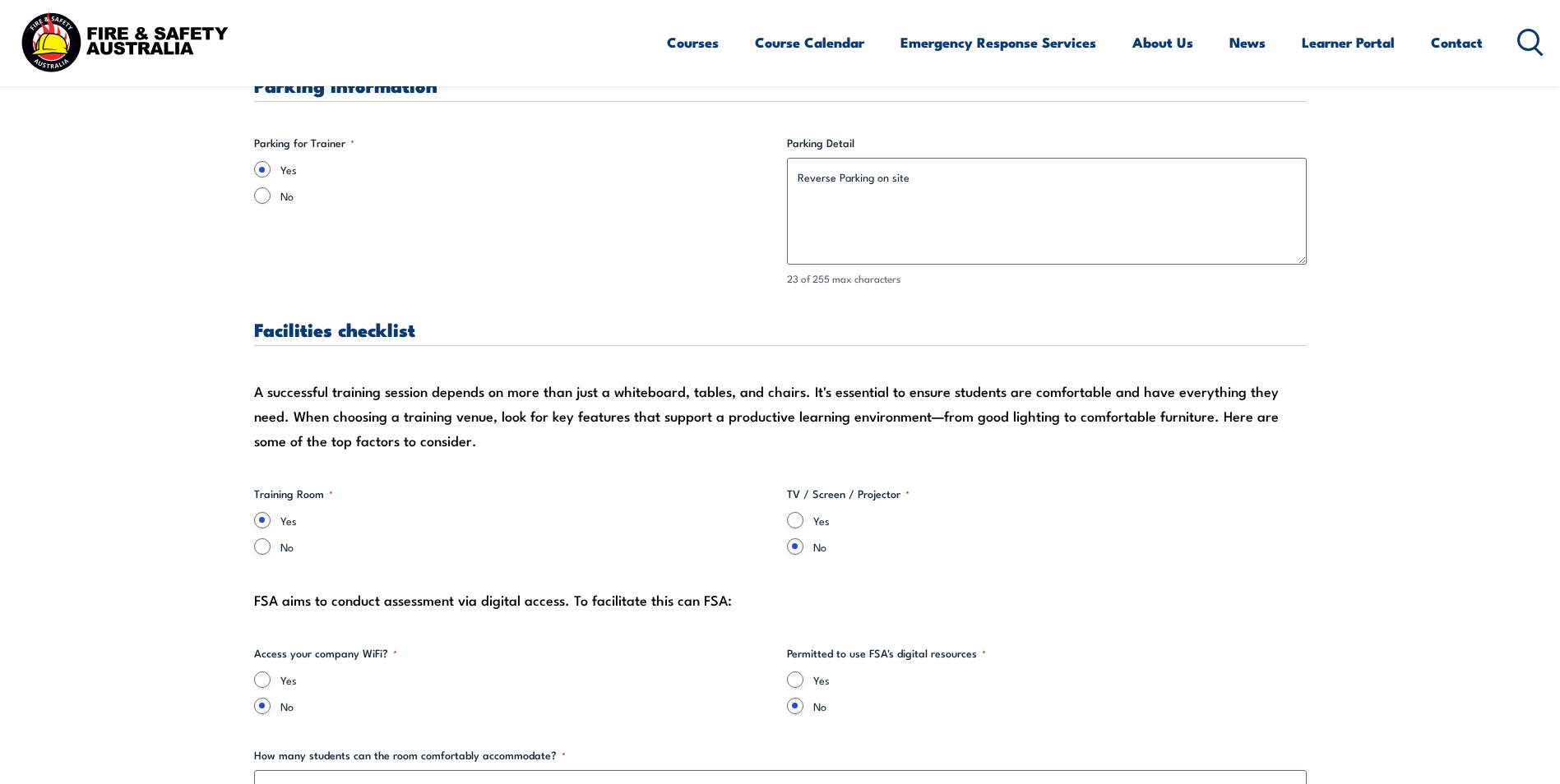
scroll to position [1479, 0]
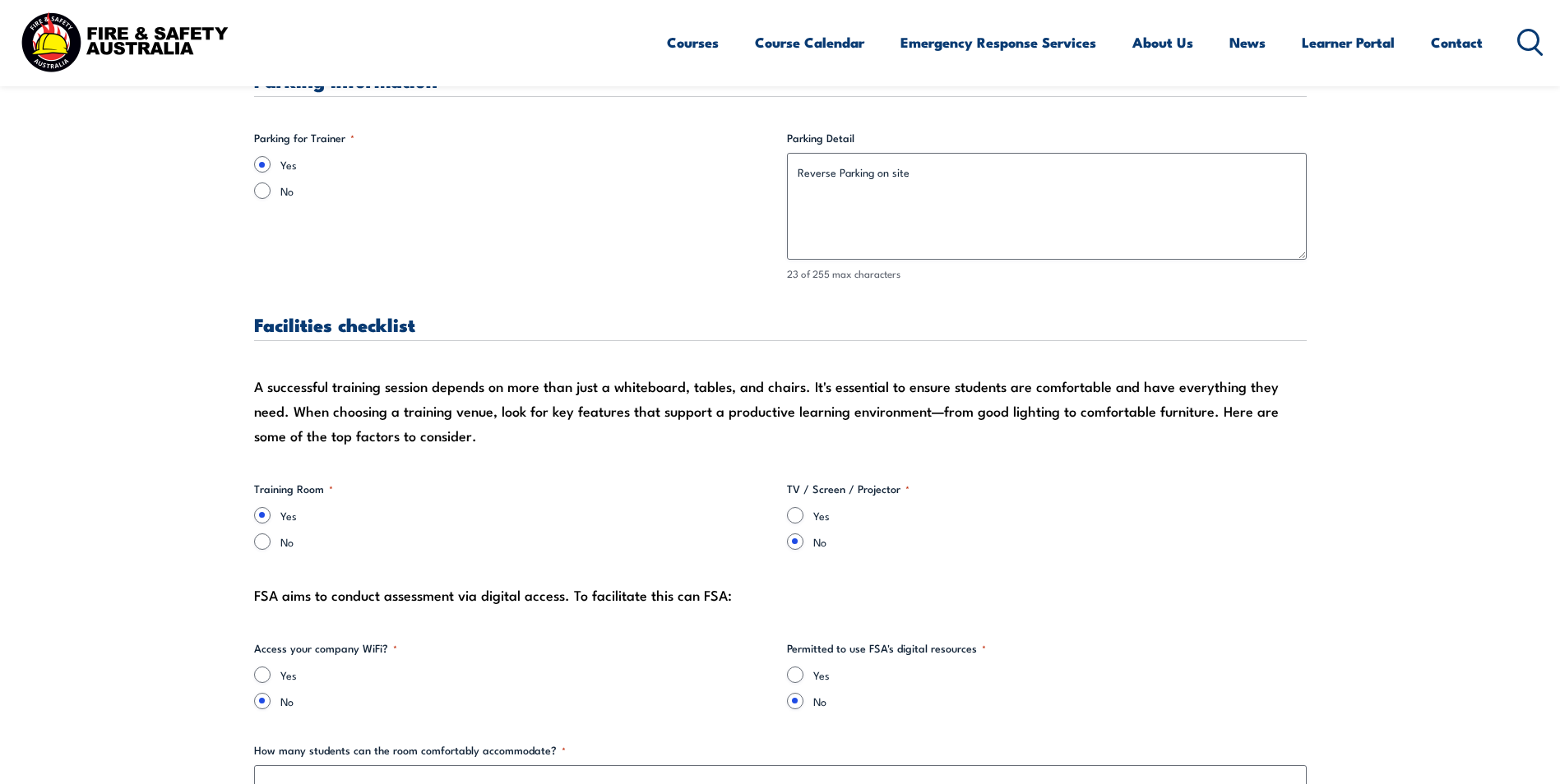
type textarea "Will be provided by email"
click at [262, 676] on input "Yes" at bounding box center [262, 674] width 16 height 16
radio input "true"
click at [794, 674] on input "Yes" at bounding box center [795, 674] width 16 height 16
radio input "true"
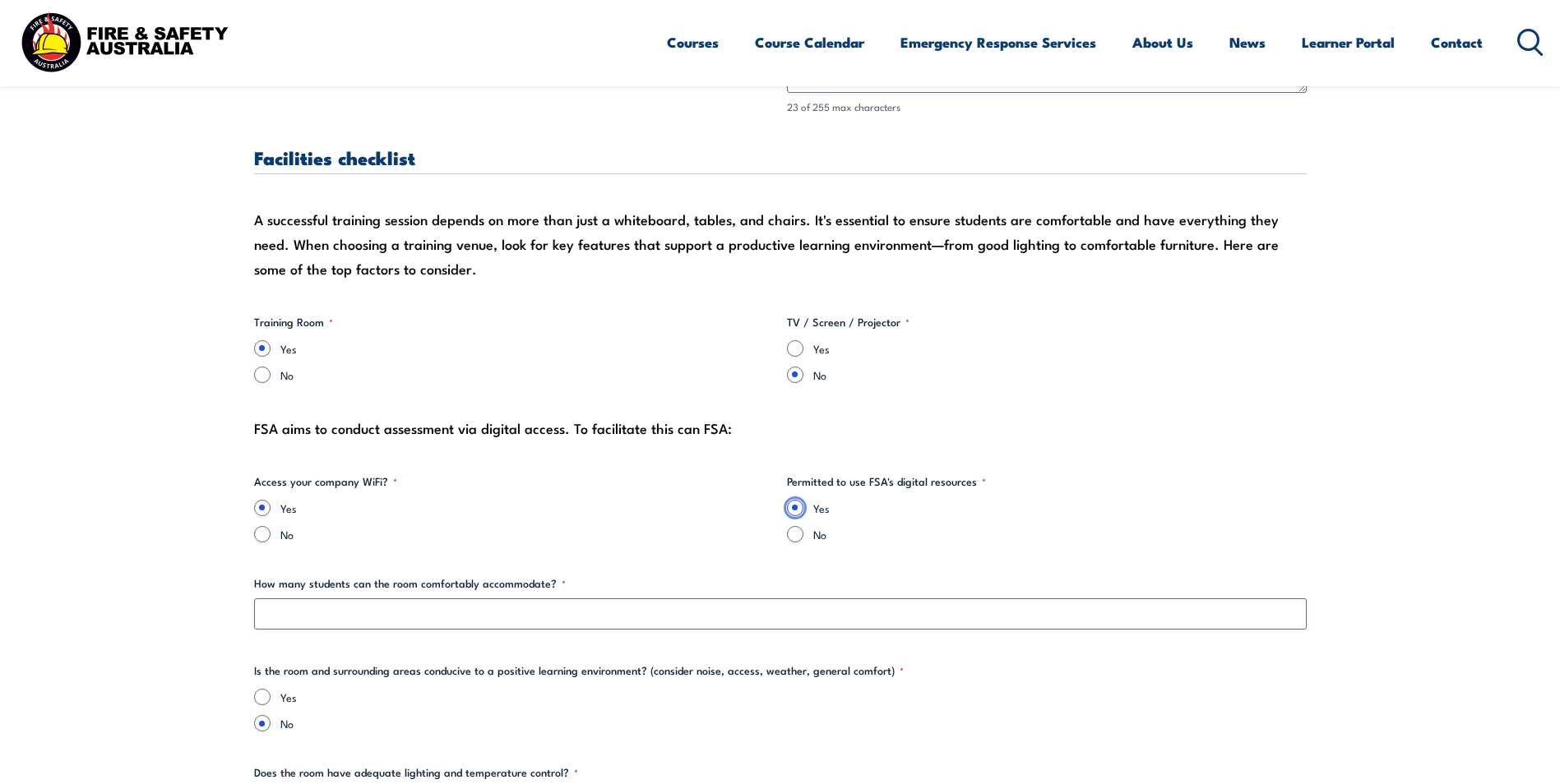
scroll to position [1809, 0]
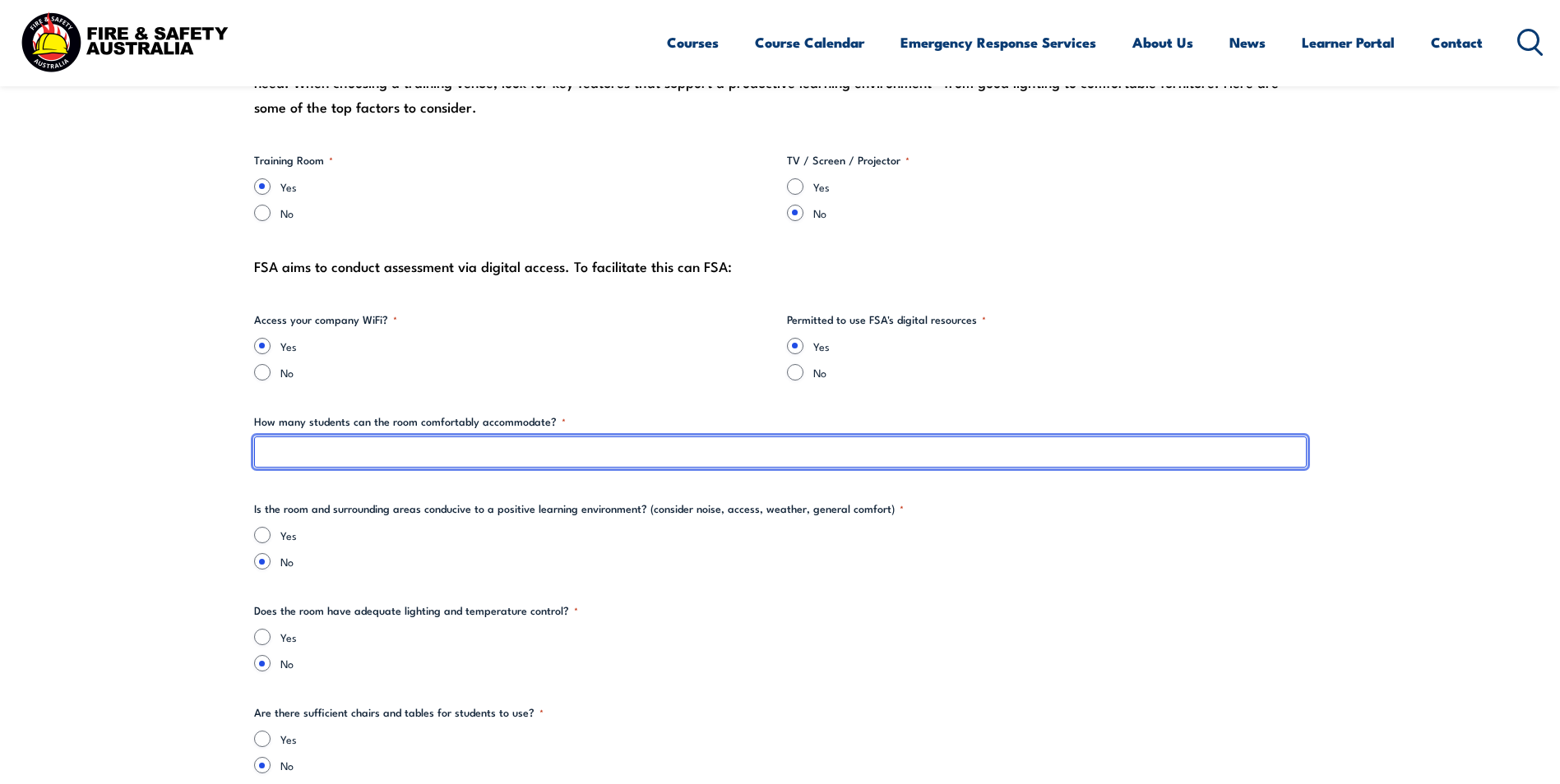
click at [340, 453] on input "How many students can the room comfortably accommodate? *" at bounding box center [780, 452] width 1052 height 32
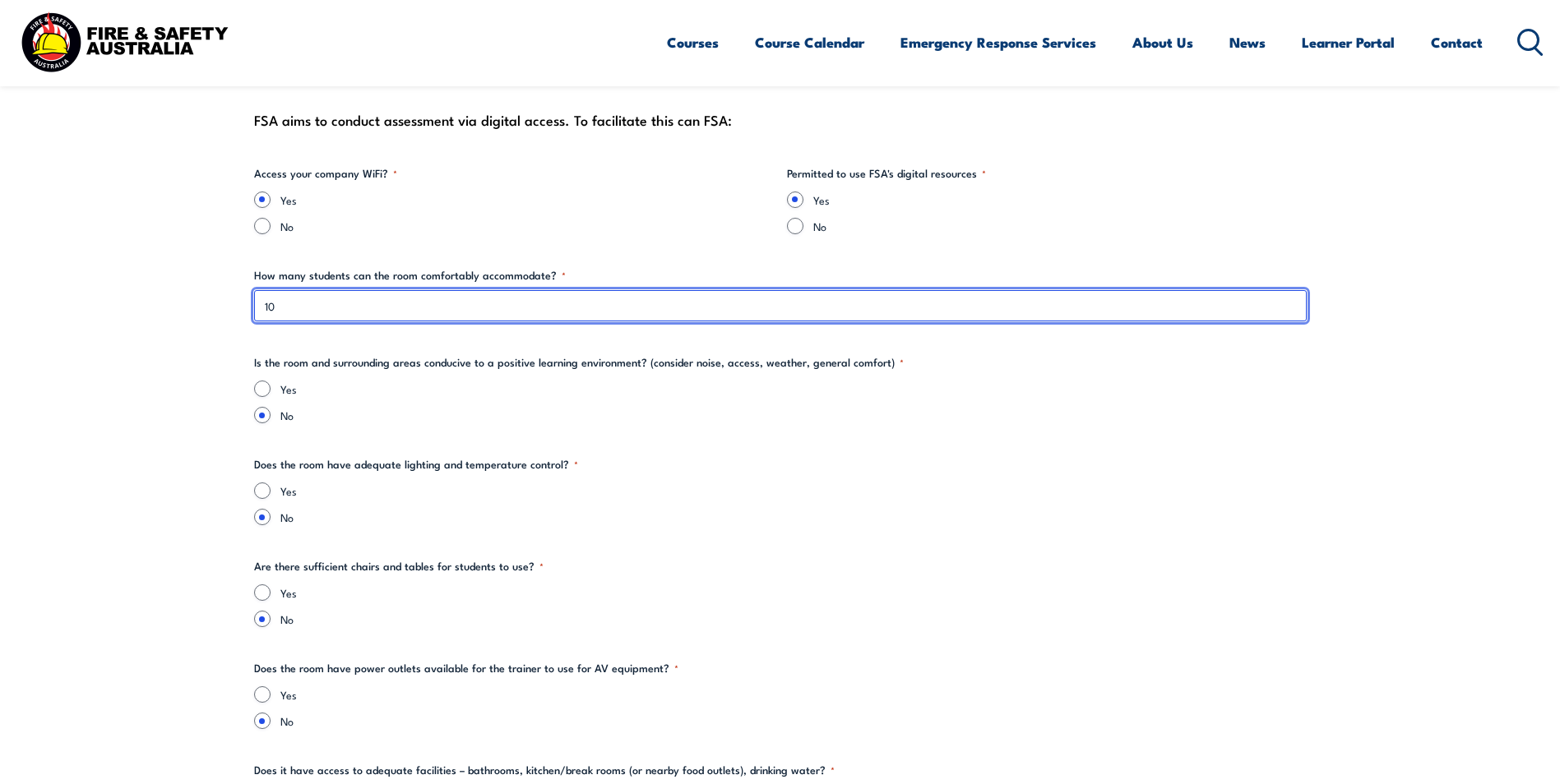
scroll to position [1972, 0]
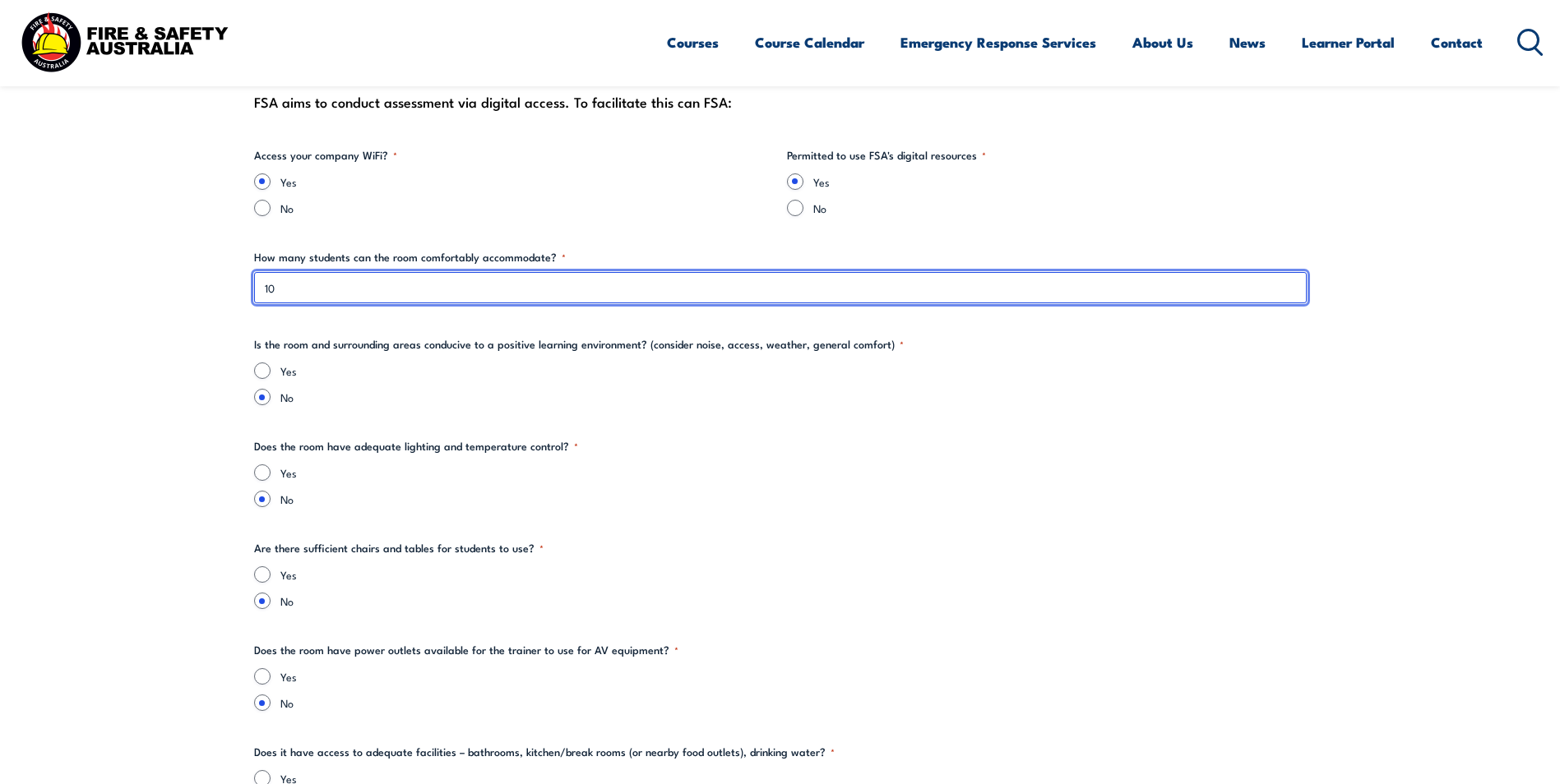
type input "10"
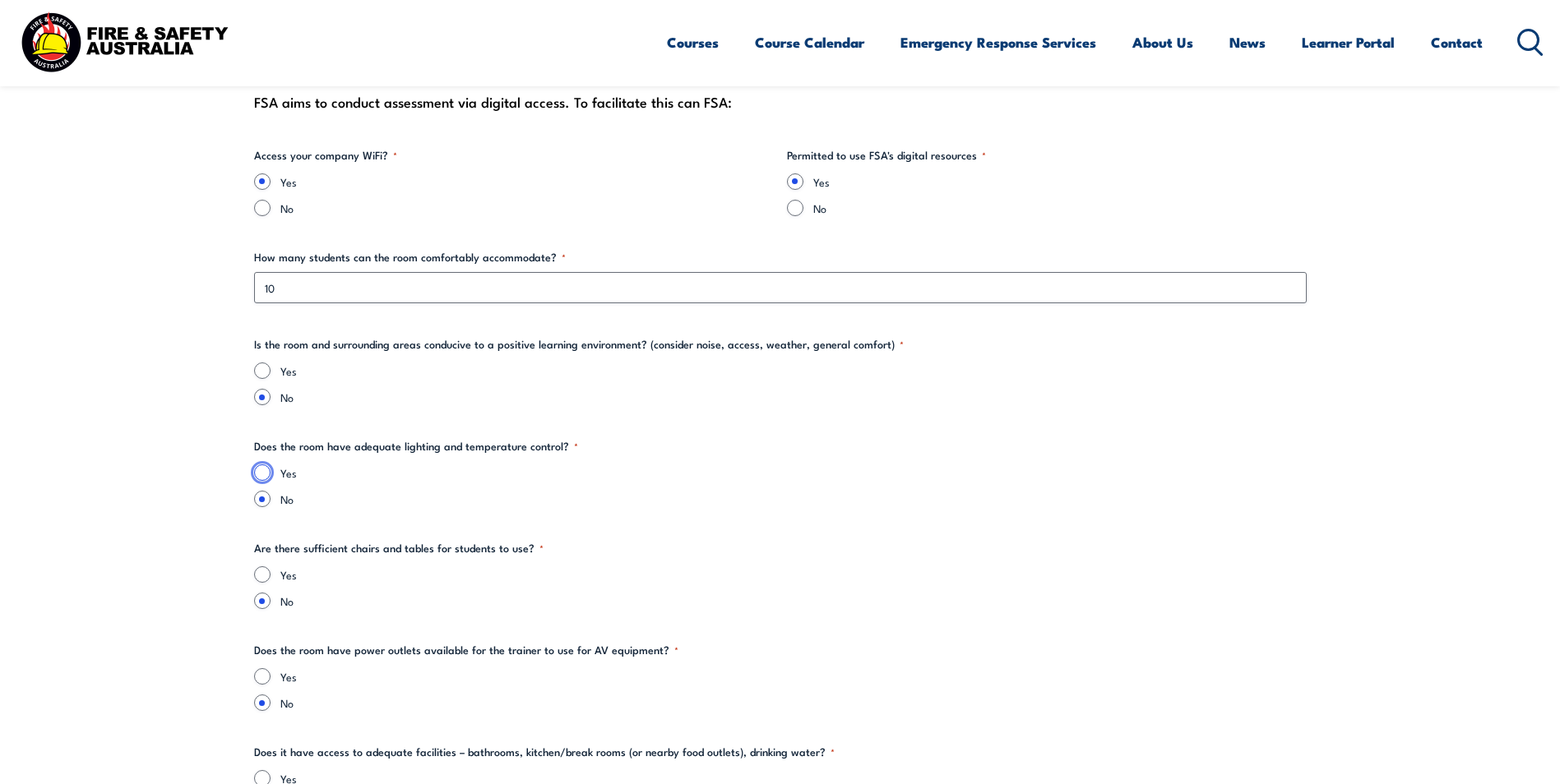
click at [262, 470] on input "Yes" at bounding box center [262, 472] width 16 height 16
radio input "true"
click at [264, 366] on input "Yes" at bounding box center [262, 370] width 16 height 16
radio input "true"
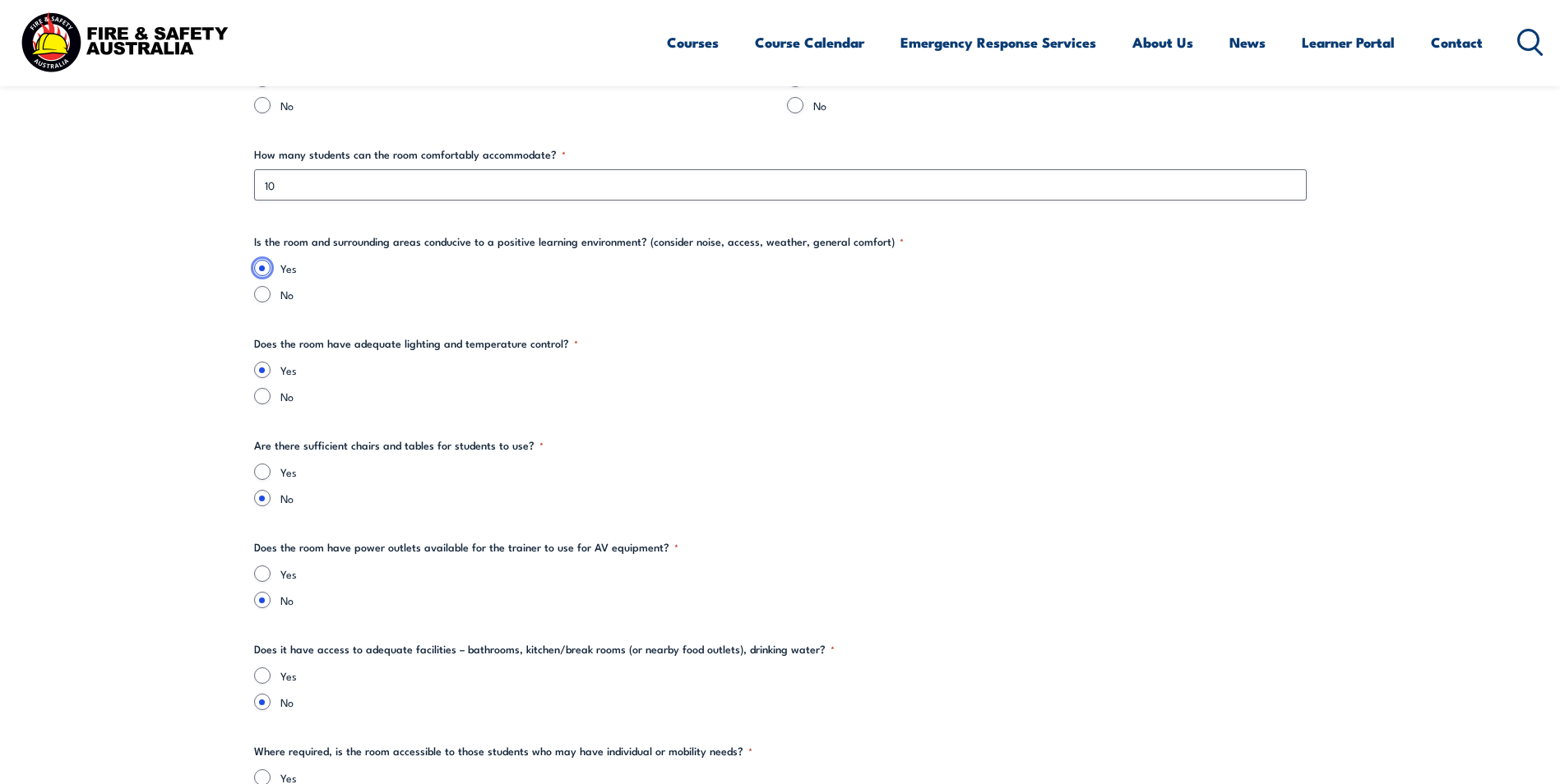
scroll to position [2137, 0]
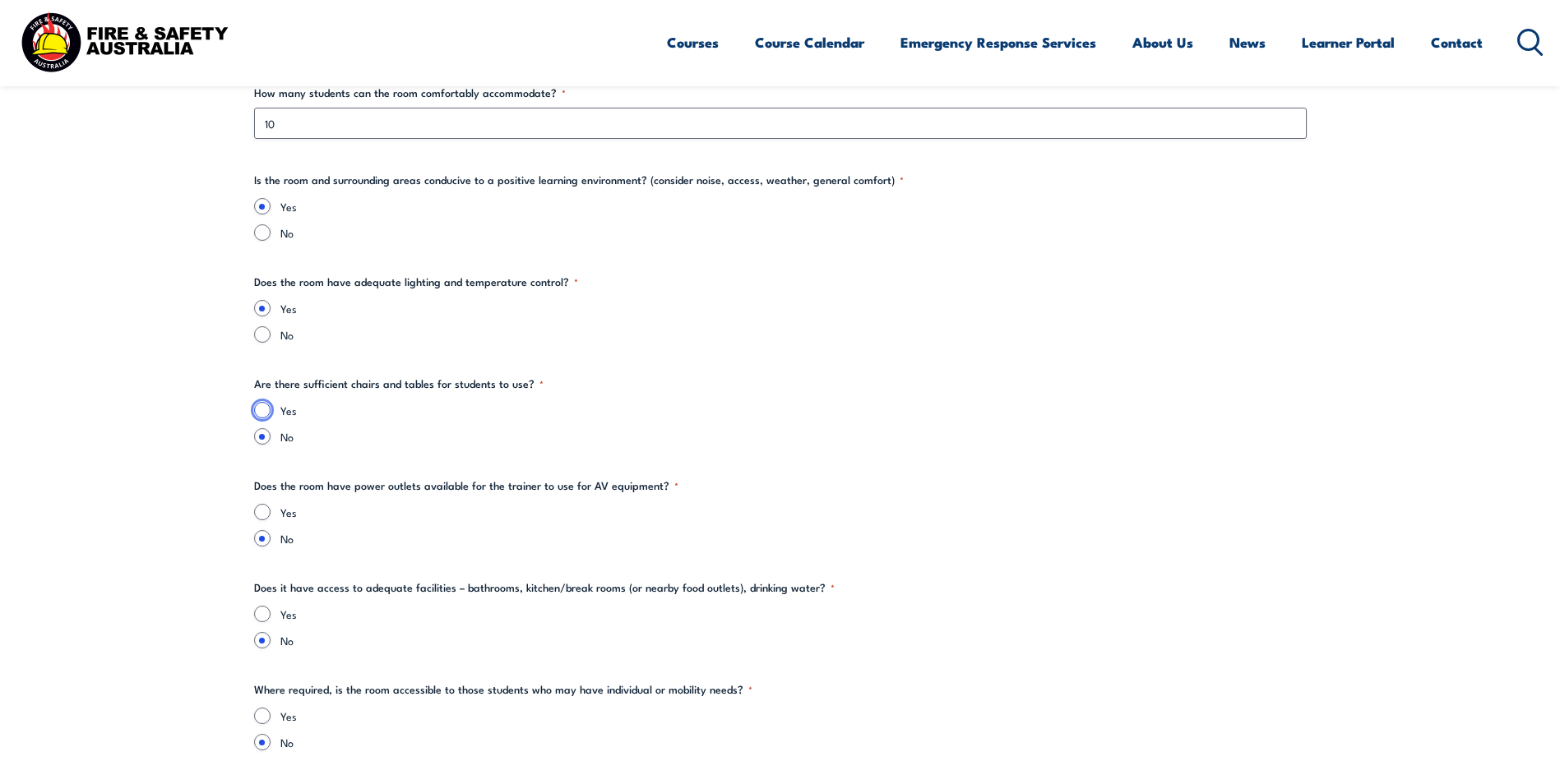
drag, startPoint x: 259, startPoint y: 406, endPoint x: 256, endPoint y: 435, distance: 29.2
click at [259, 406] on input "Yes" at bounding box center [262, 409] width 16 height 16
radio input "true"
click at [258, 514] on input "Yes" at bounding box center [262, 512] width 16 height 16
radio input "true"
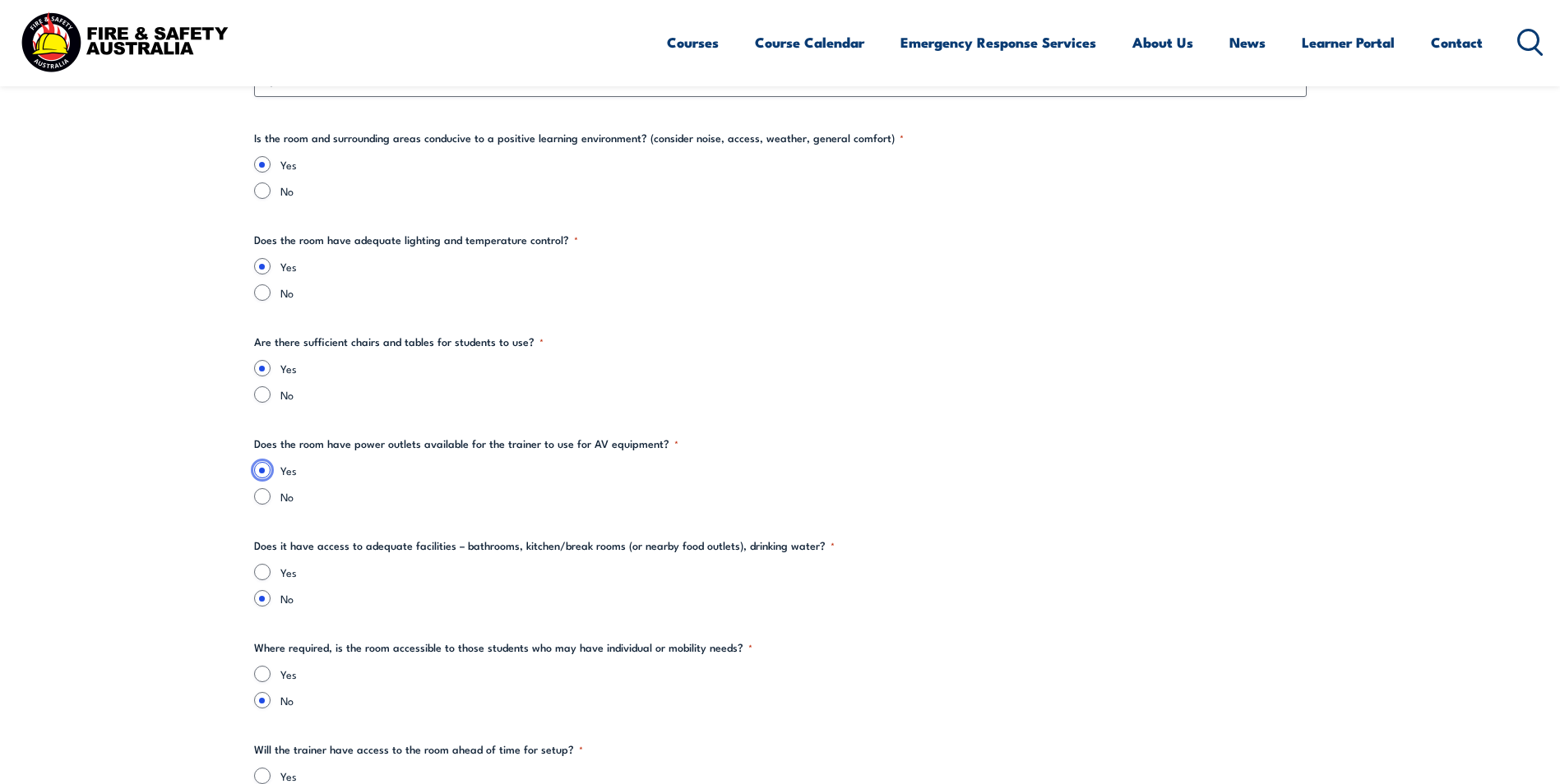
scroll to position [2220, 0]
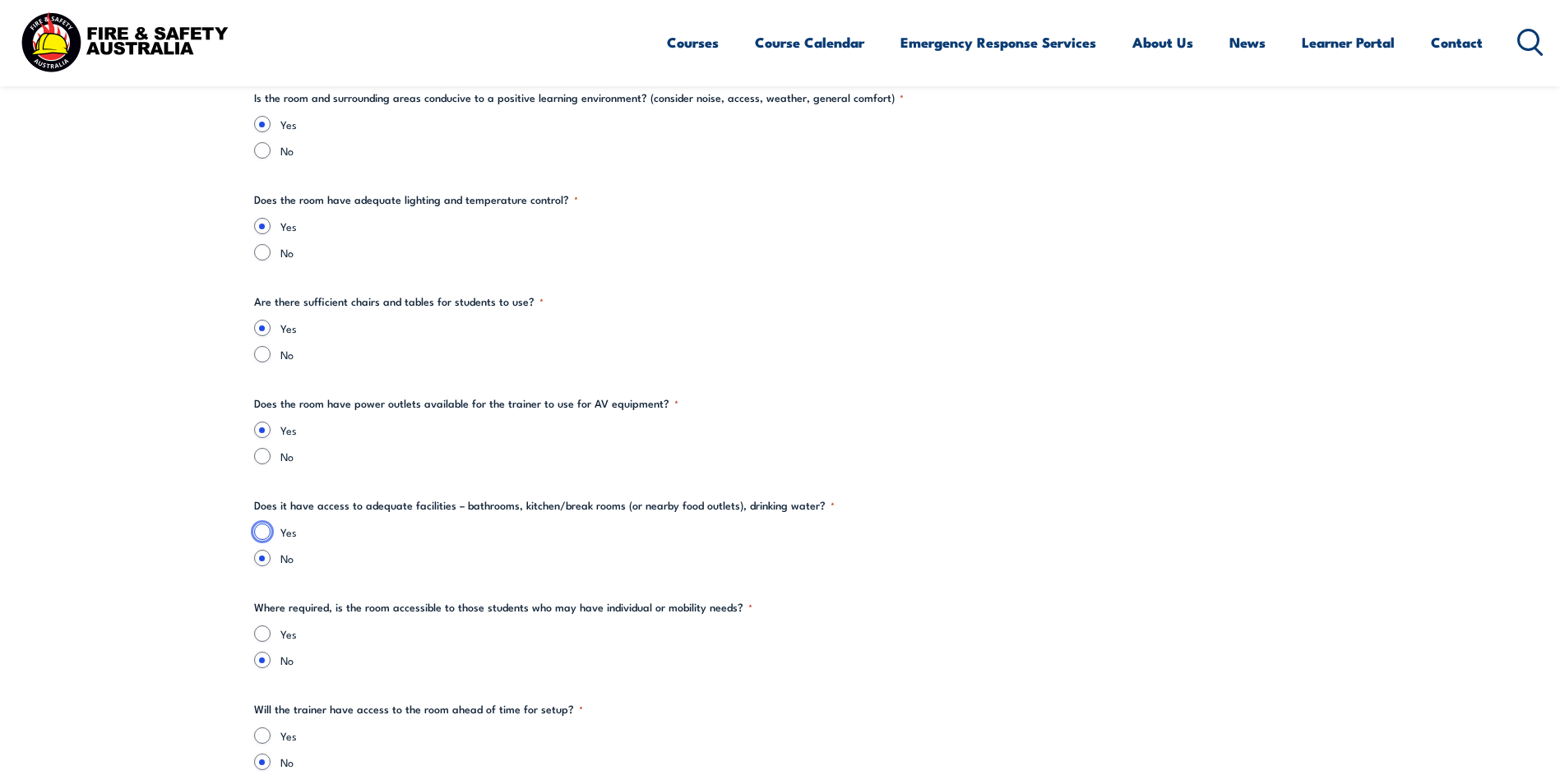
click at [259, 532] on input "Yes" at bounding box center [262, 531] width 16 height 16
radio input "true"
click at [260, 636] on input "Yes" at bounding box center [262, 633] width 16 height 16
radio input "true"
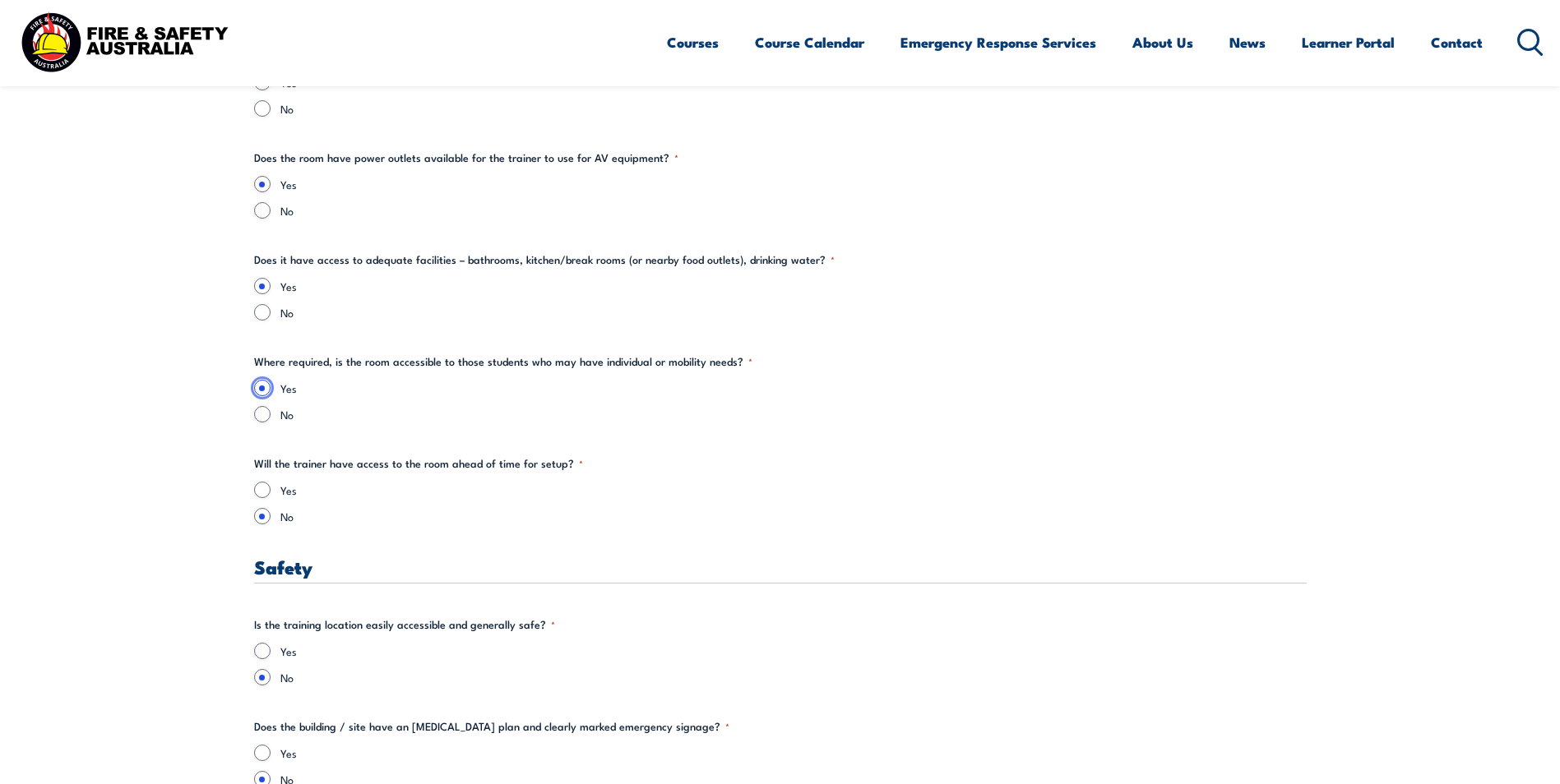
scroll to position [2466, 0]
click at [259, 488] on input "Yes" at bounding box center [262, 489] width 16 height 16
radio input "true"
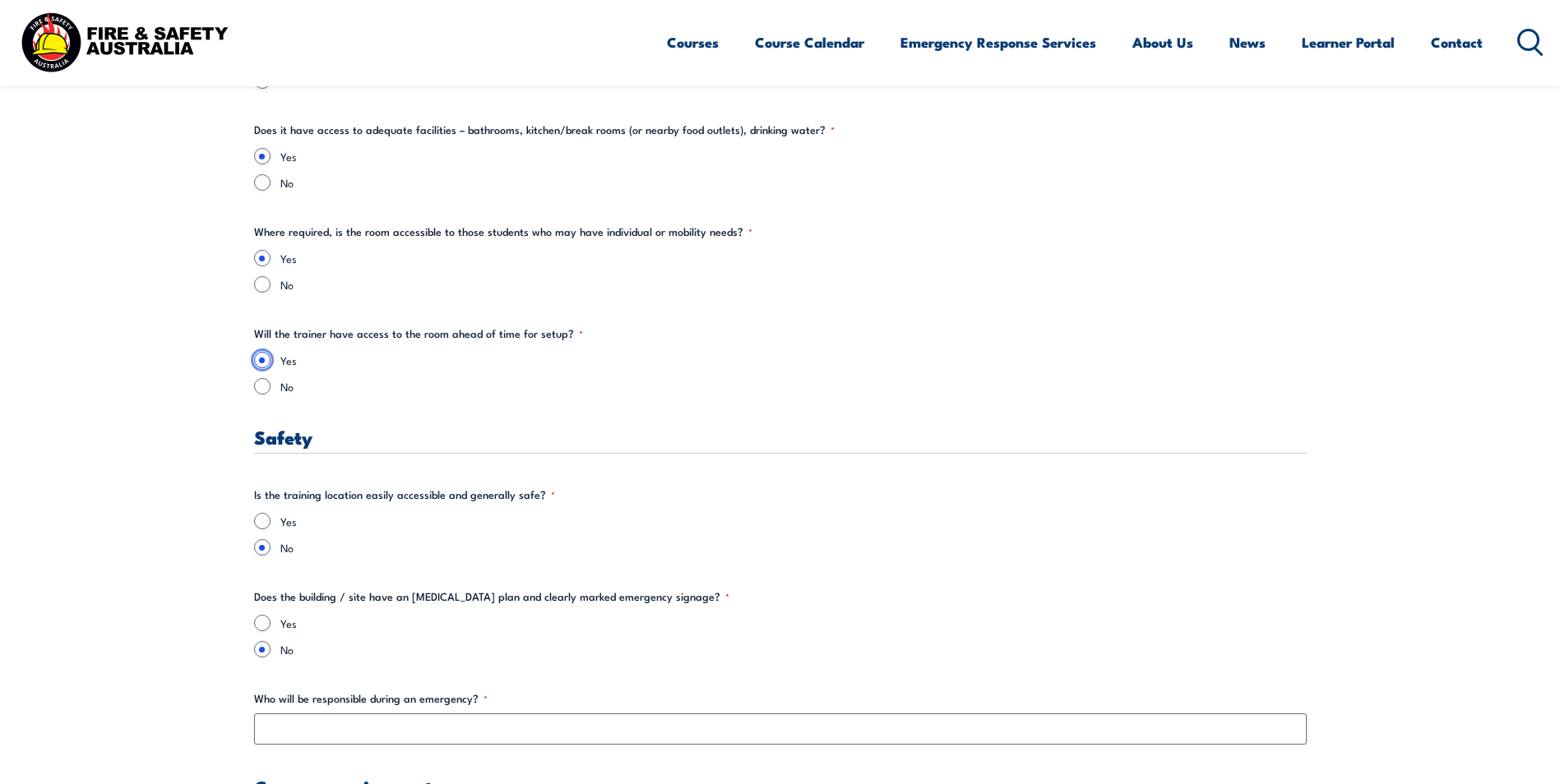
scroll to position [2630, 0]
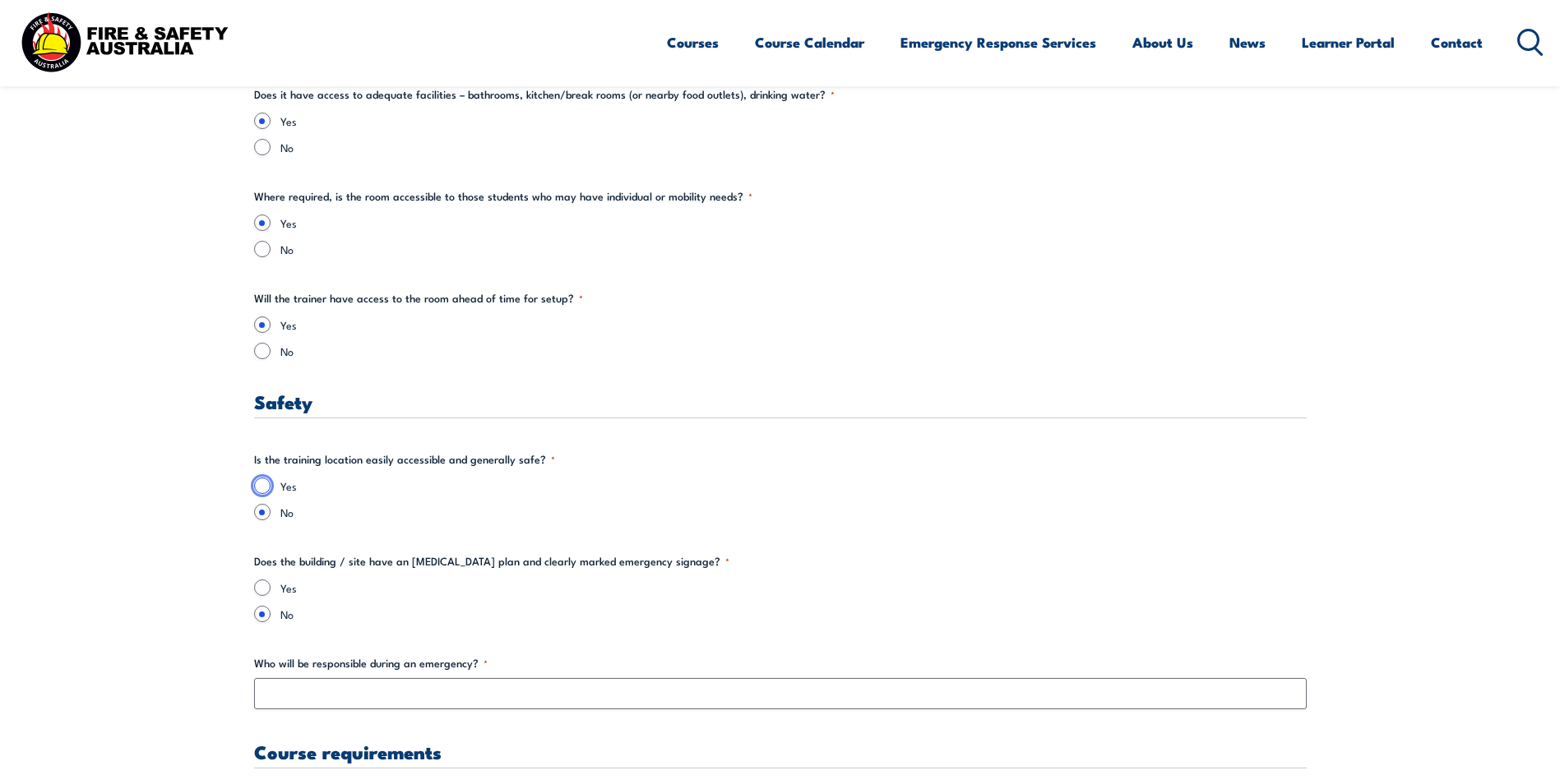
click at [265, 485] on input "Yes" at bounding box center [262, 485] width 16 height 16
radio input "true"
click at [269, 591] on input "Yes" at bounding box center [262, 587] width 16 height 16
radio input "true"
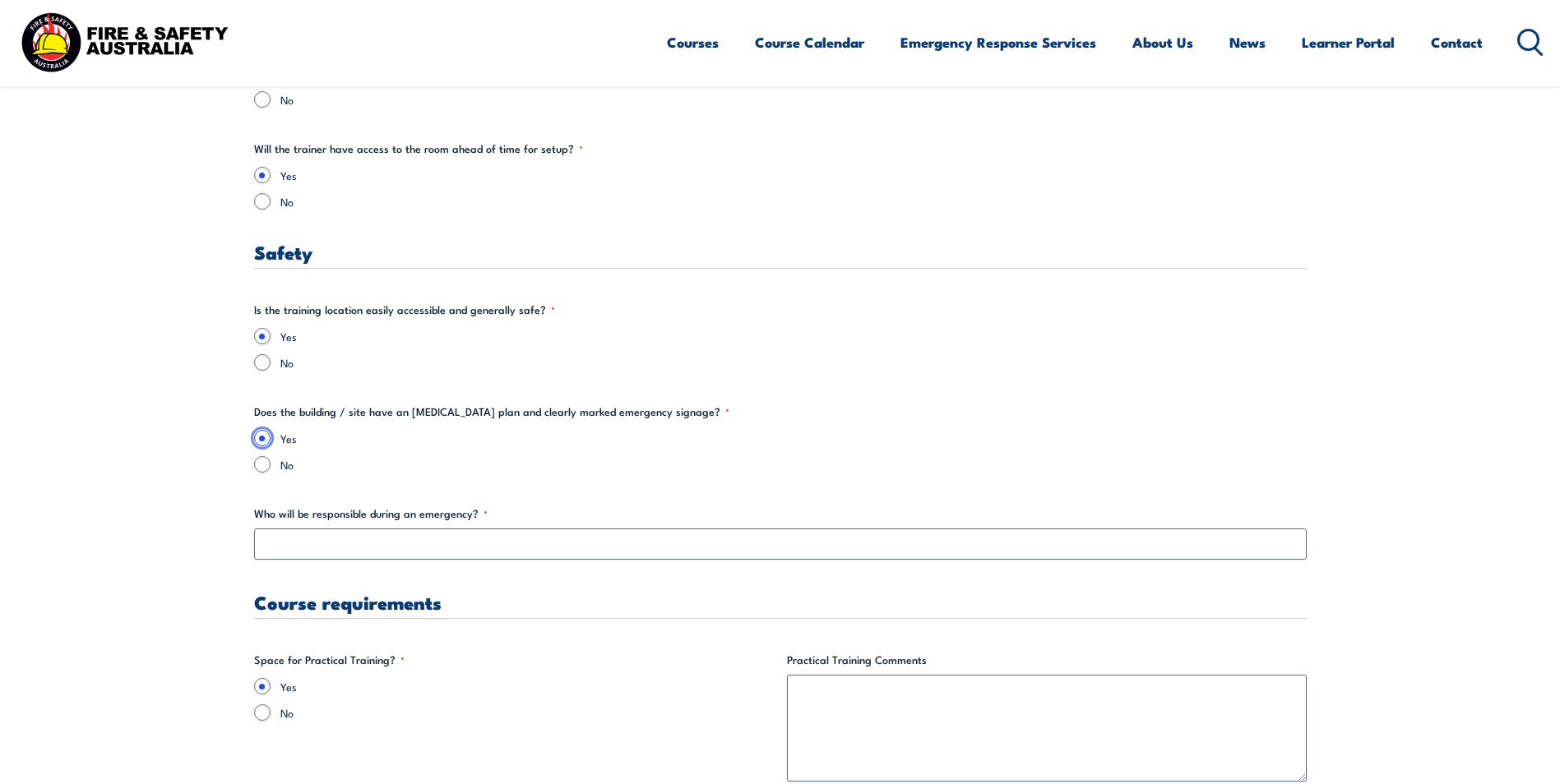
scroll to position [2795, 0]
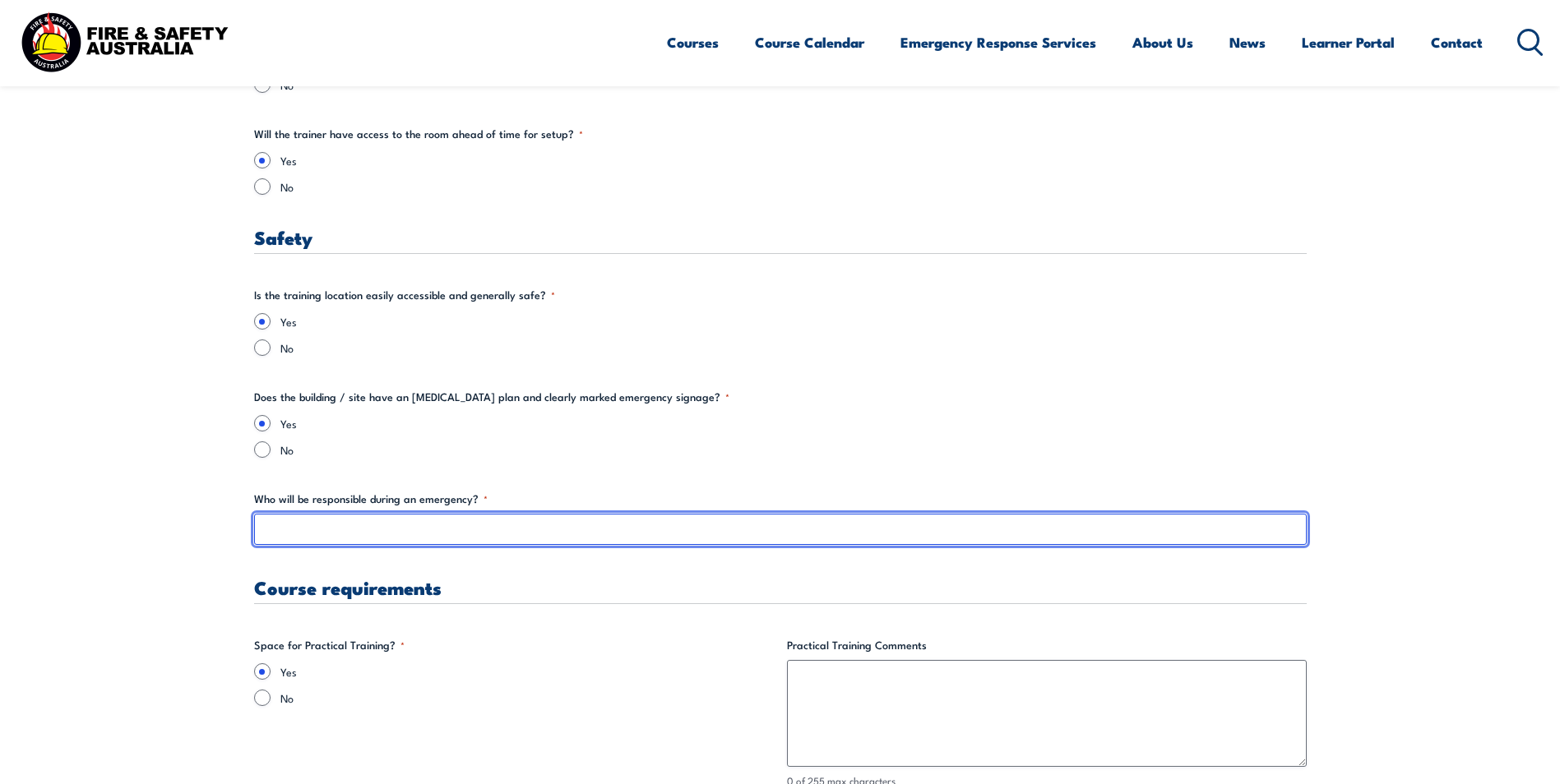
click at [317, 526] on input "Who will be responsible during an emergency? *" at bounding box center [780, 529] width 1052 height 32
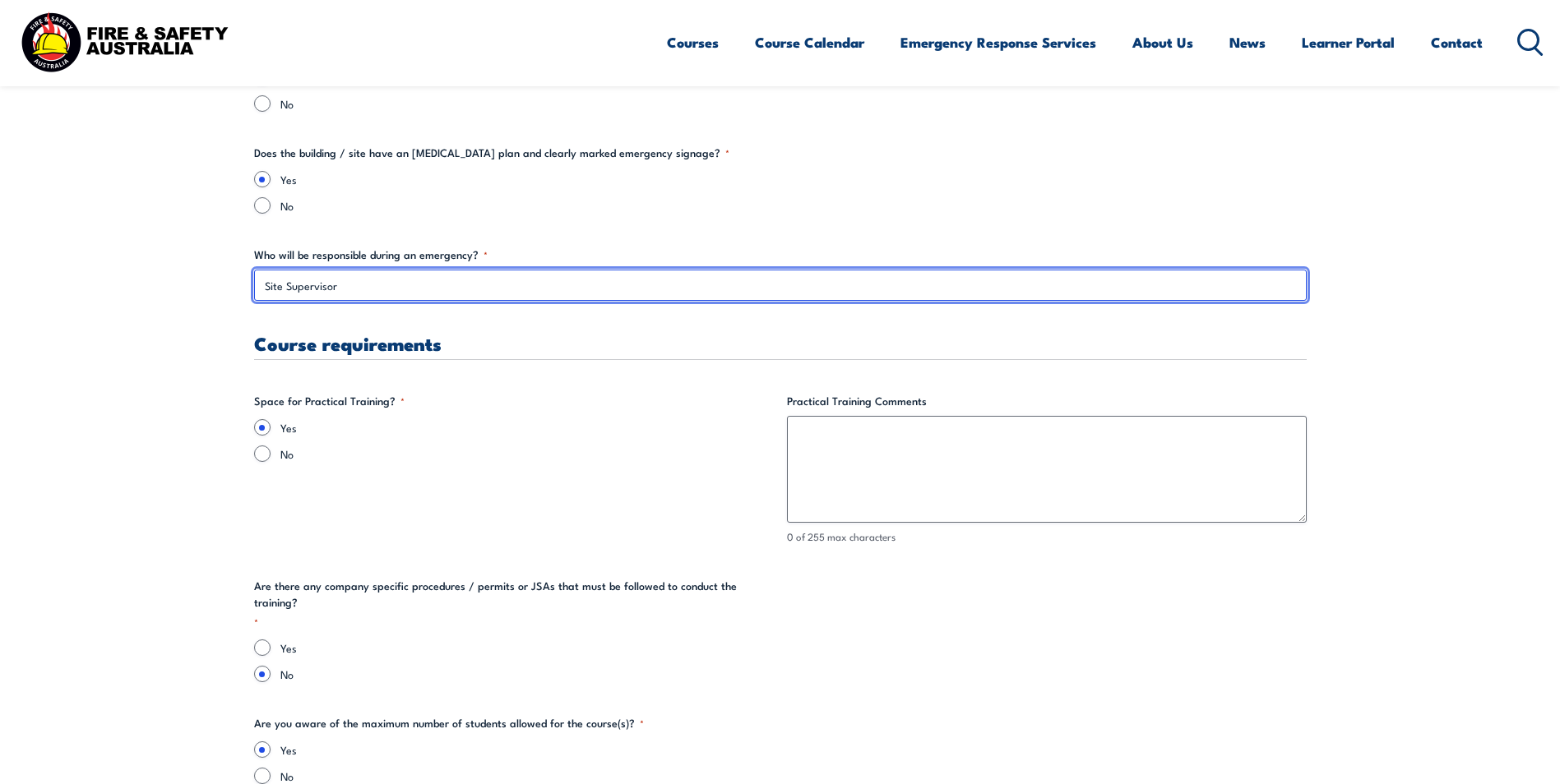
scroll to position [3041, 0]
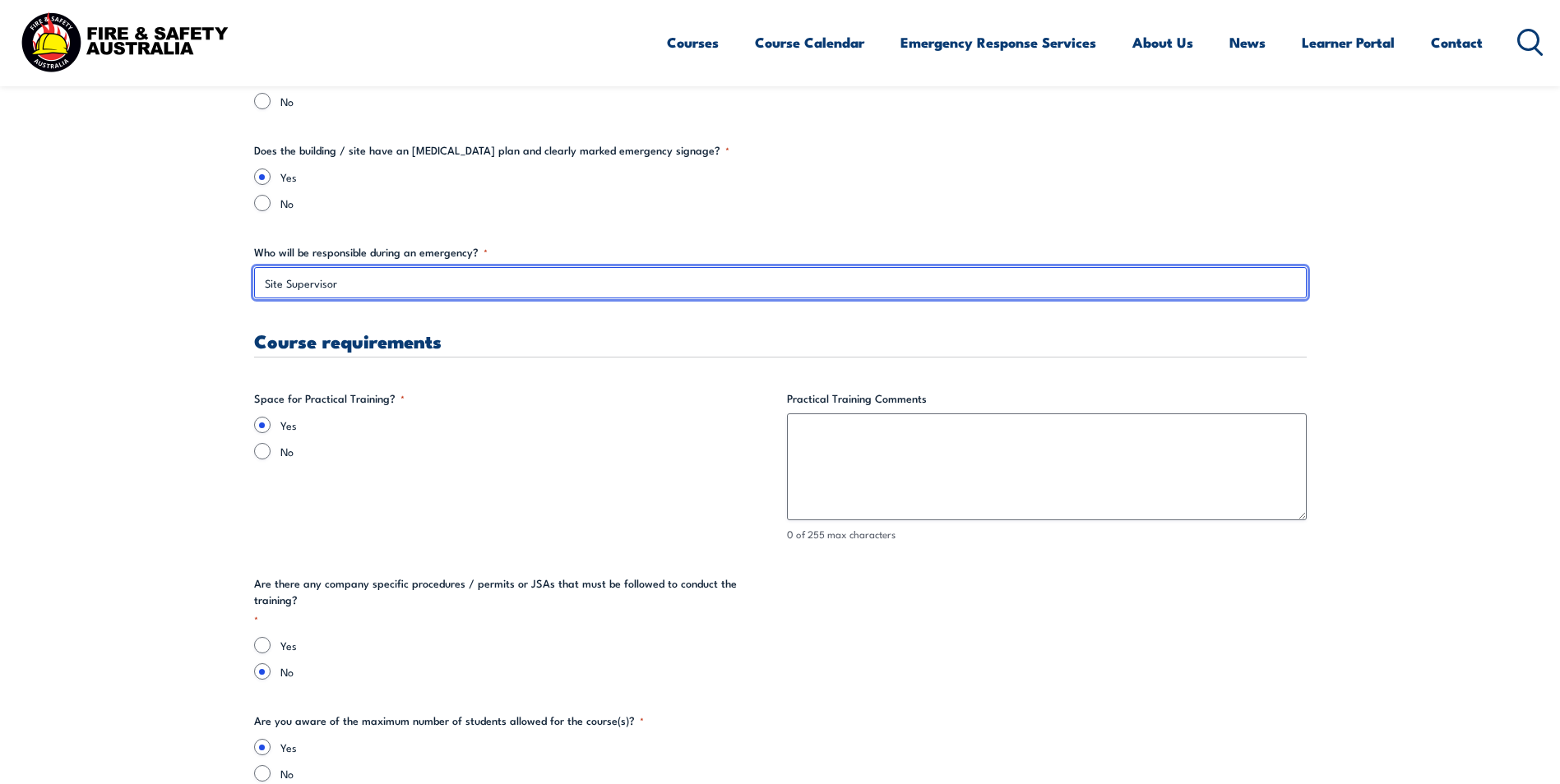
type input "Site Supervisor"
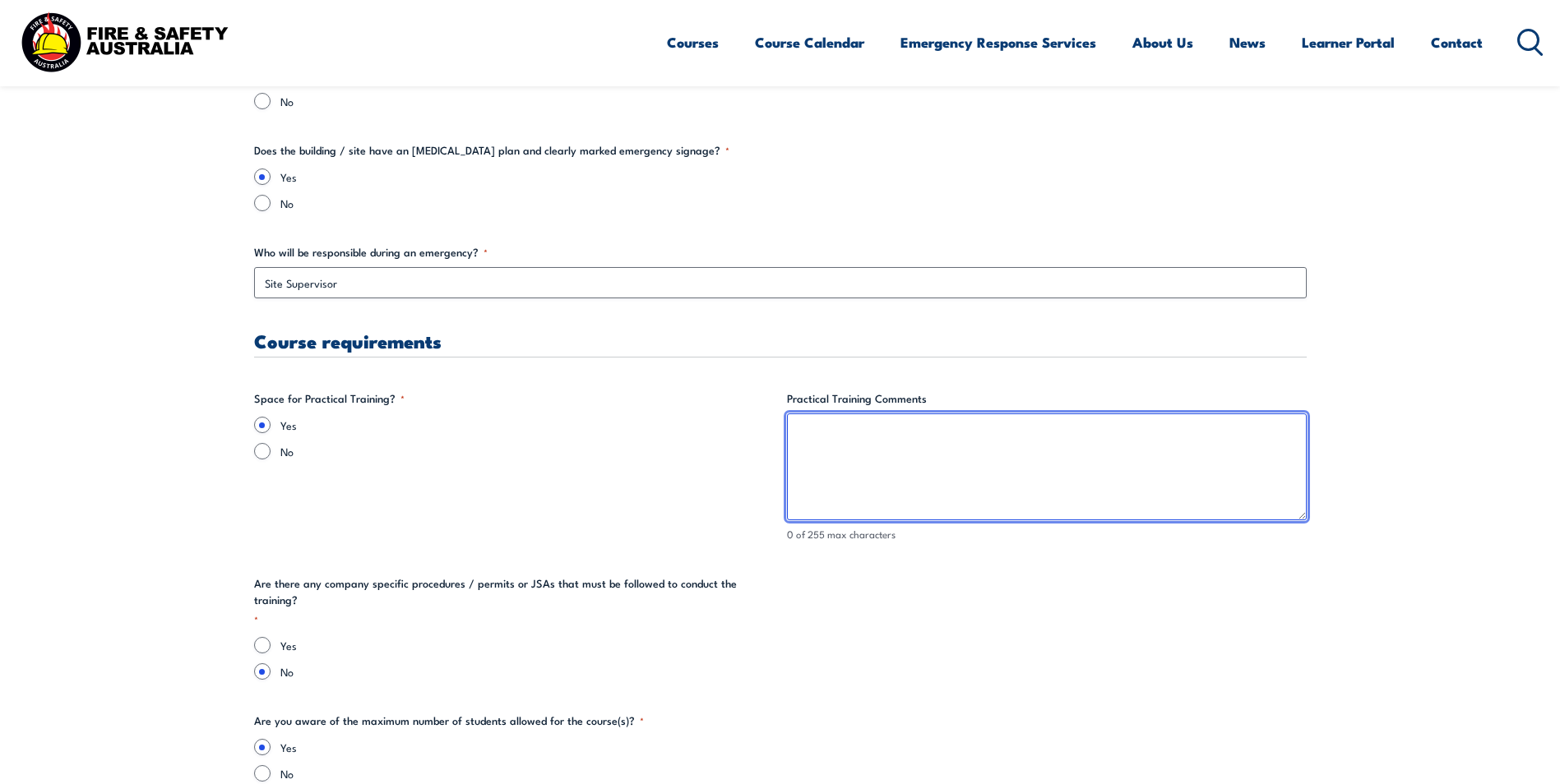
click at [796, 426] on textarea "Practical Training Comments" at bounding box center [1046, 467] width 520 height 107
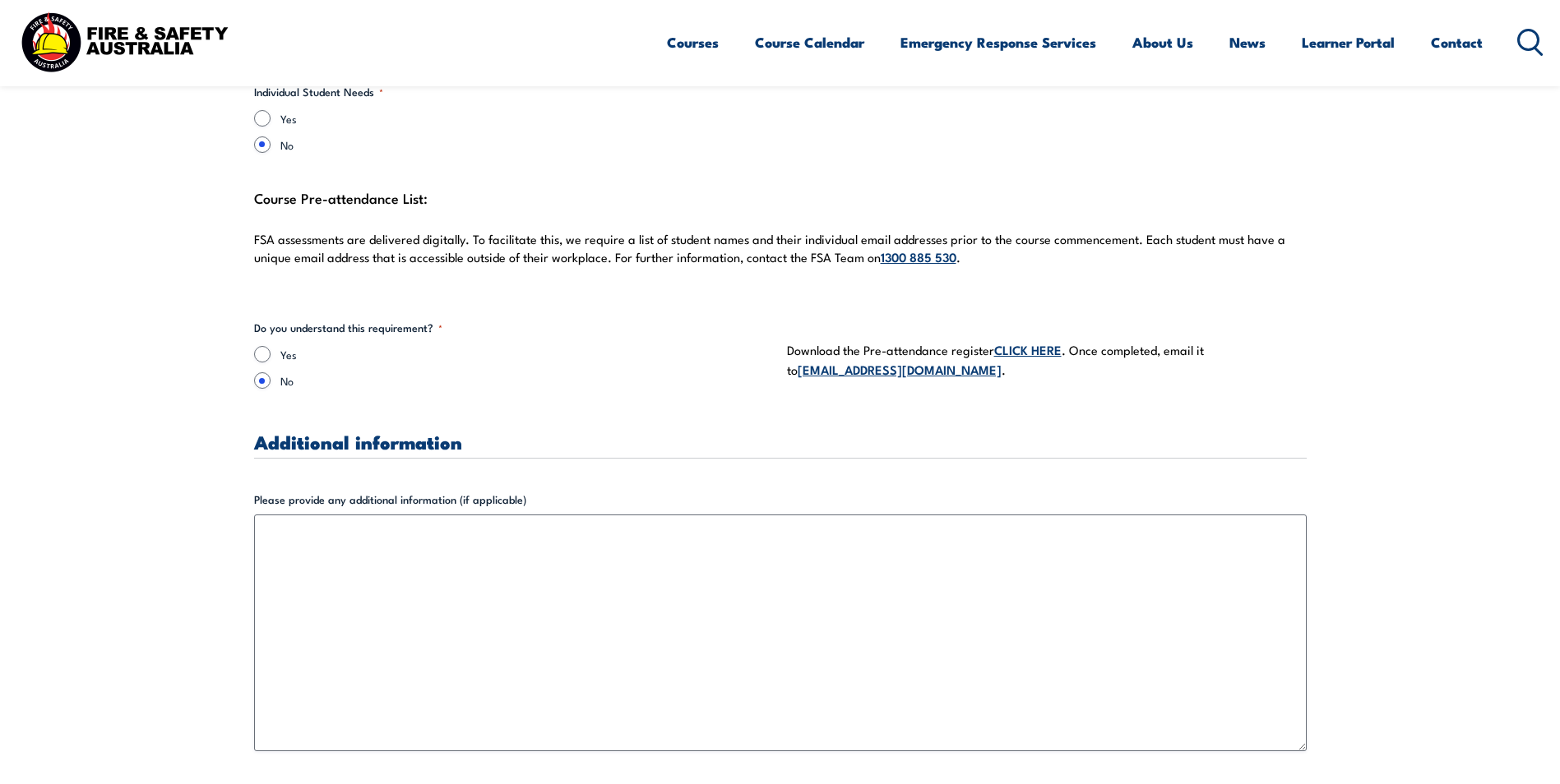
scroll to position [4603, 0]
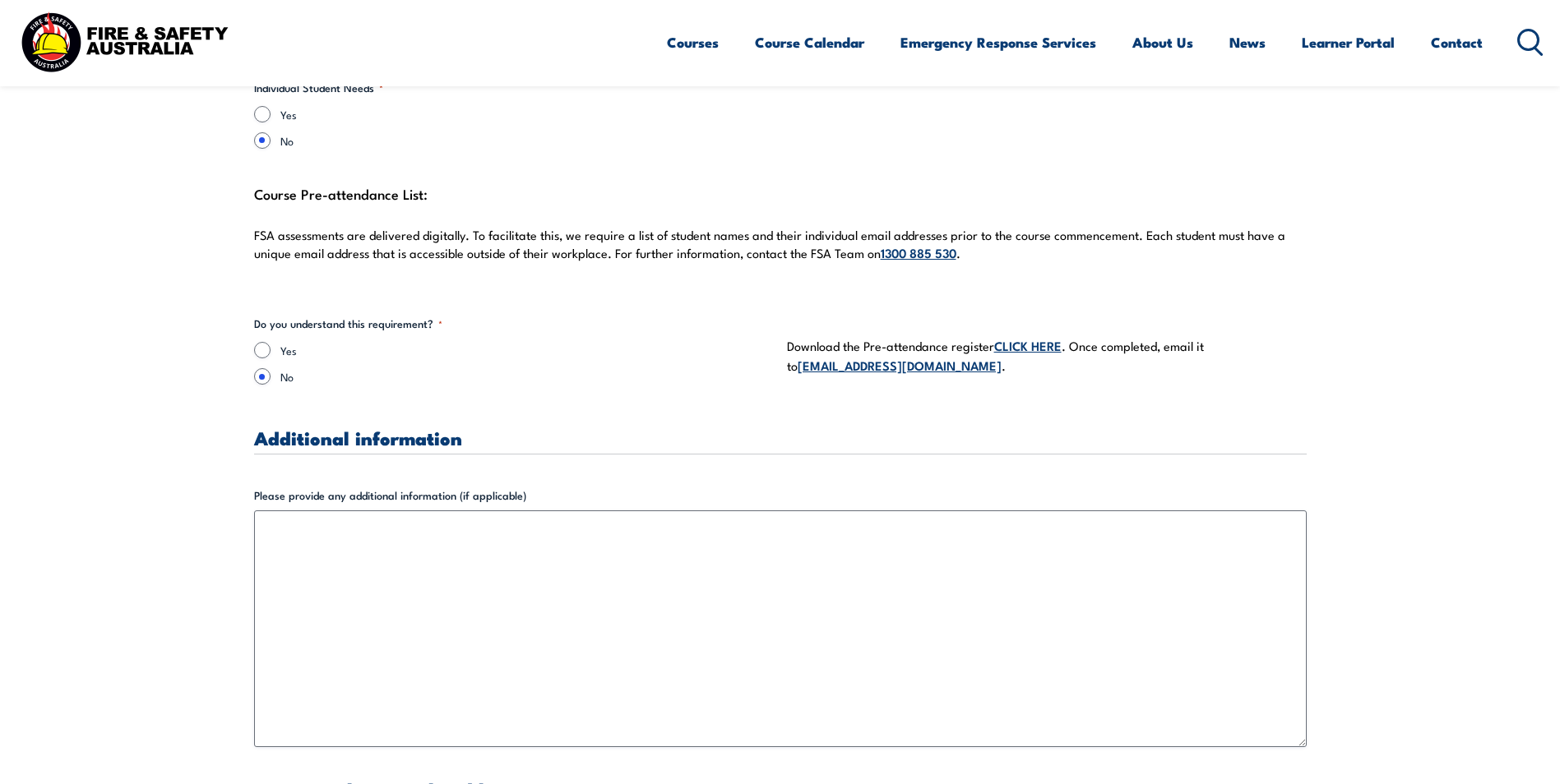
type textarea "Located in our work shop"
click at [265, 342] on input "Yes" at bounding box center [262, 350] width 16 height 16
radio input "true"
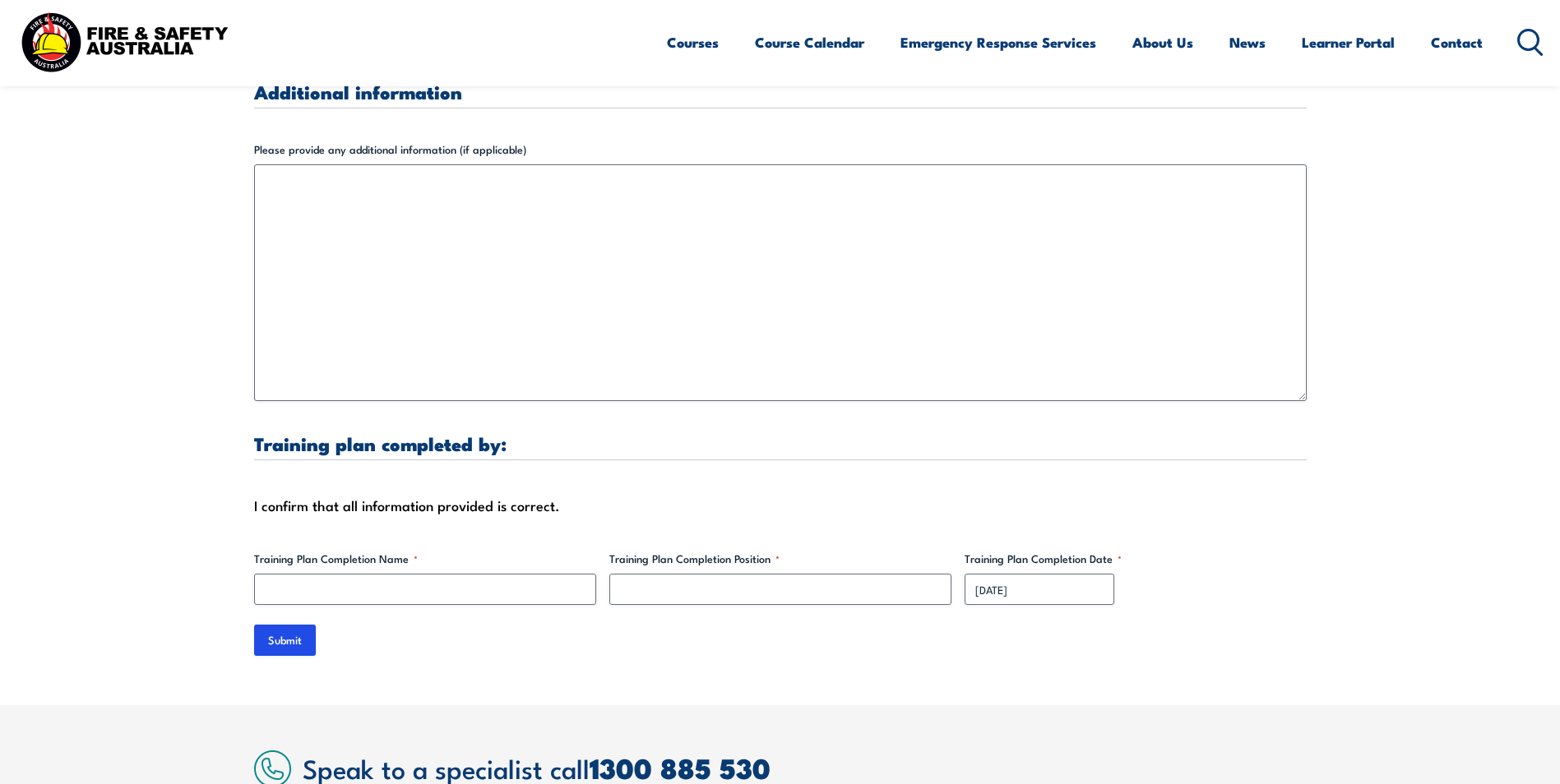
scroll to position [5015, 0]
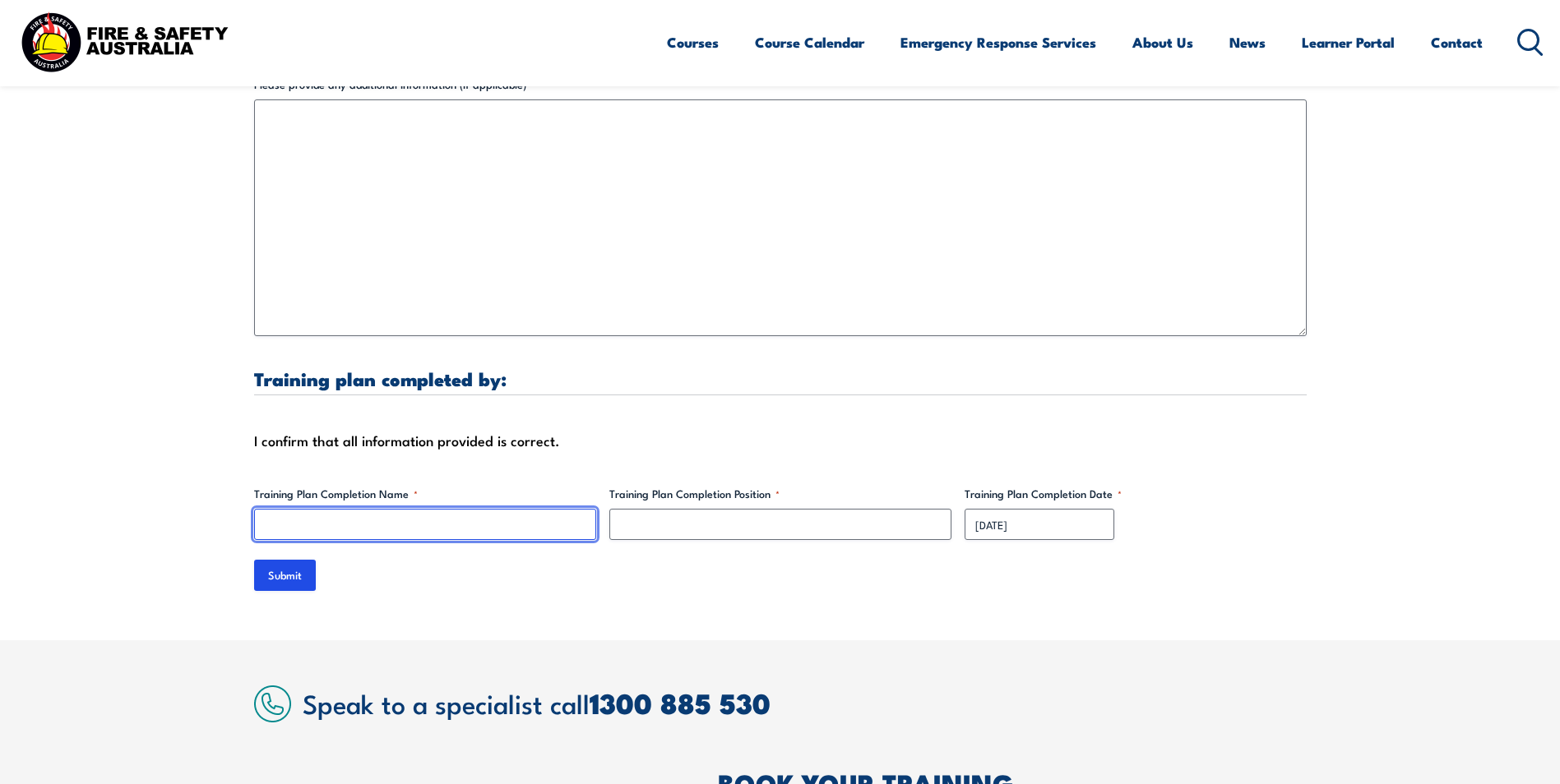
click at [325, 508] on input "Training Plan Completion Name *" at bounding box center [425, 524] width 342 height 32
type input "[PERSON_NAME]"
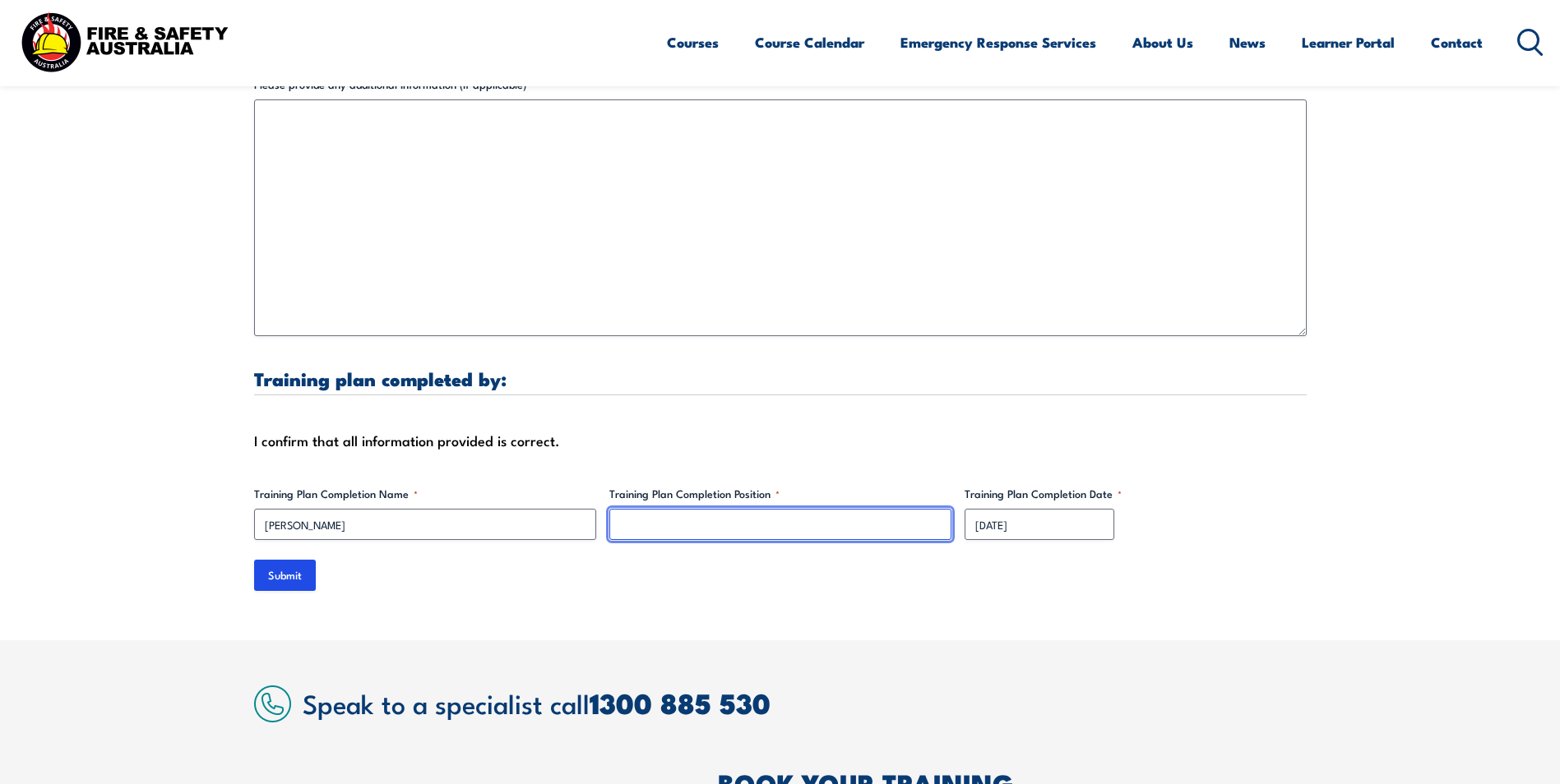
click at [688, 511] on input "Training Plan Completion Position *" at bounding box center [780, 524] width 342 height 32
type input "Site Supervisor"
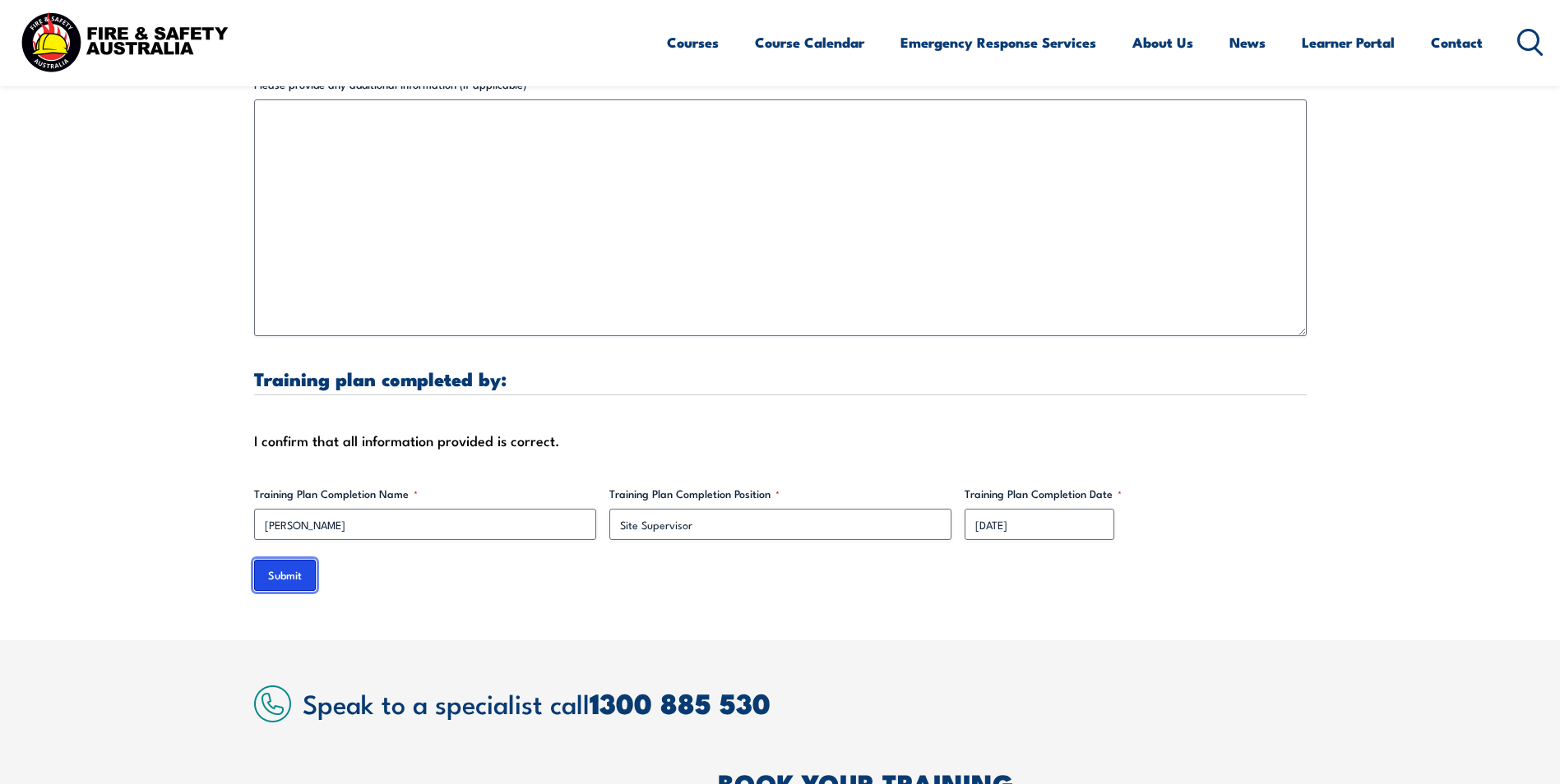
click at [274, 560] on input "Submit" at bounding box center [285, 575] width 61 height 32
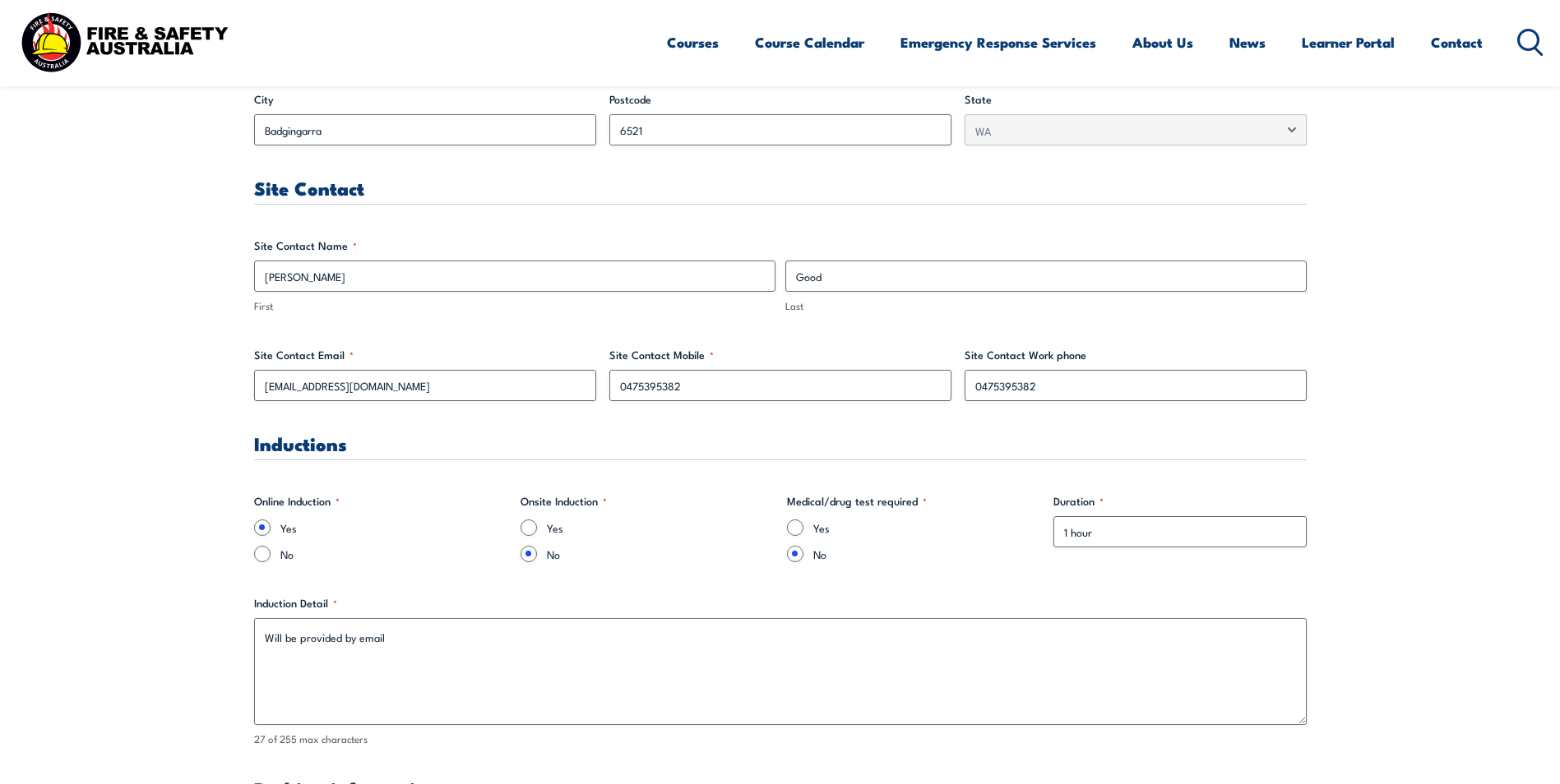
scroll to position [0, 0]
